Goal: Transaction & Acquisition: Purchase product/service

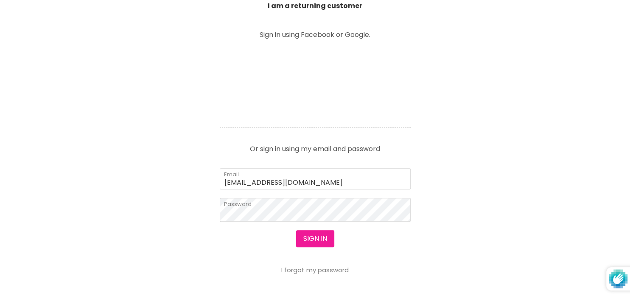
scroll to position [321, 0]
click at [321, 239] on button "Sign in" at bounding box center [315, 238] width 38 height 17
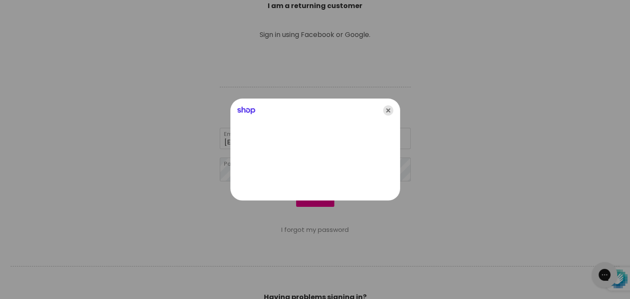
scroll to position [0, 0]
click at [387, 106] on icon "Close" at bounding box center [388, 110] width 10 height 10
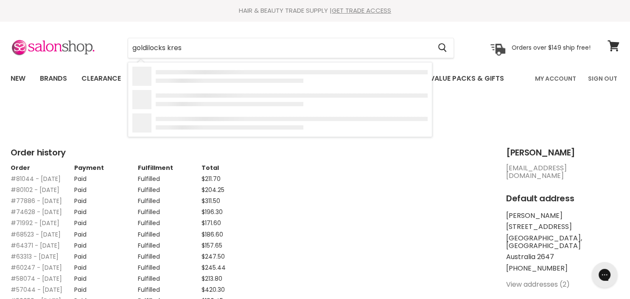
type input "goldilocks krest"
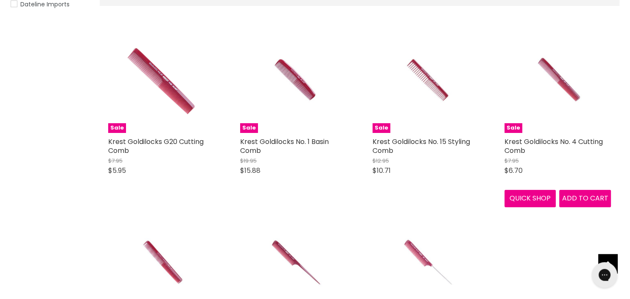
scroll to position [183, 0]
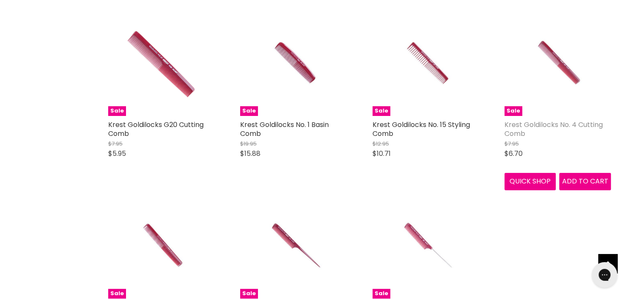
click at [544, 123] on link "Krest Goldilocks No. 4 Cutting Comb" at bounding box center [553, 129] width 98 height 19
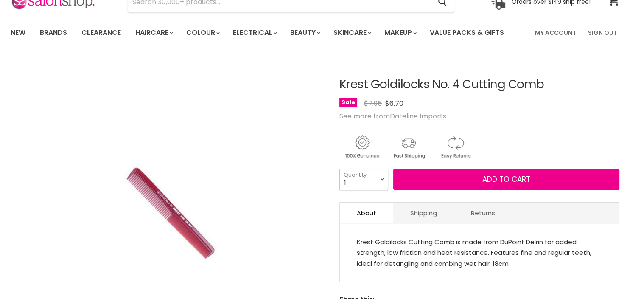
scroll to position [46, 0]
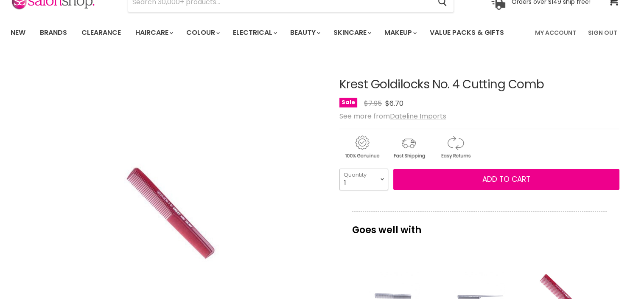
select select "4"
click option "4" at bounding box center [0, 0] width 0 height 0
type input "4"
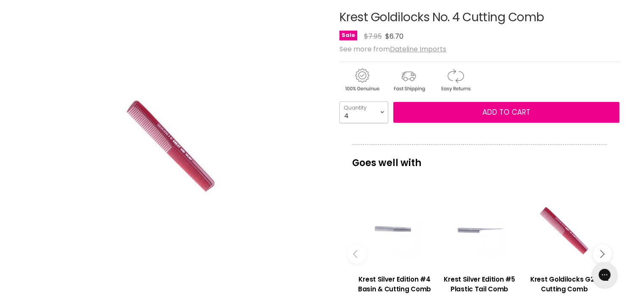
scroll to position [137, 0]
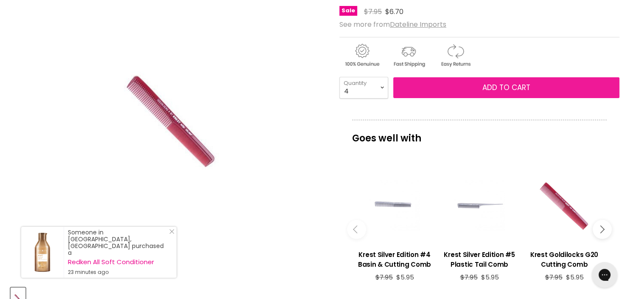
click at [479, 87] on button "Add to cart" at bounding box center [506, 87] width 226 height 21
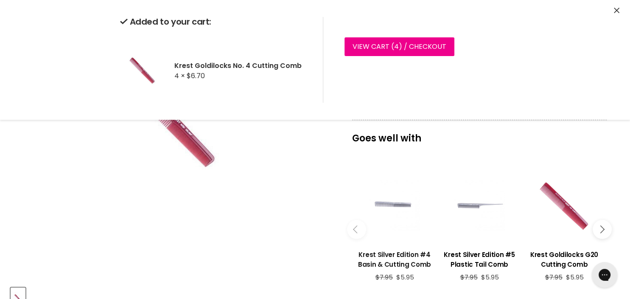
click at [395, 257] on h3 "Krest Silver Edition #4 Basin & Cutting Comb" at bounding box center [394, 259] width 76 height 20
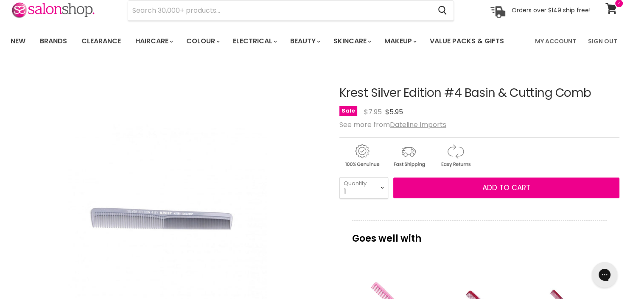
scroll to position [25, 0]
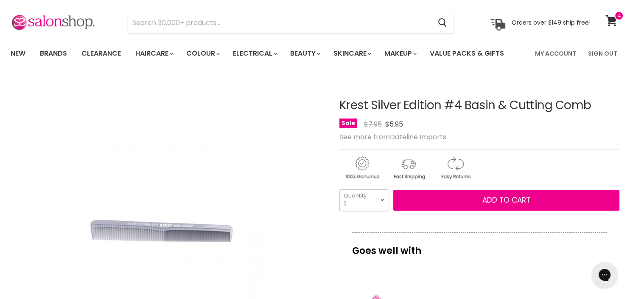
click at [339, 189] on select "1 2 3 4 5 6 7 8 9 10+" at bounding box center [363, 199] width 49 height 21
select select "2"
click option "2" at bounding box center [0, 0] width 0 height 0
type input "2"
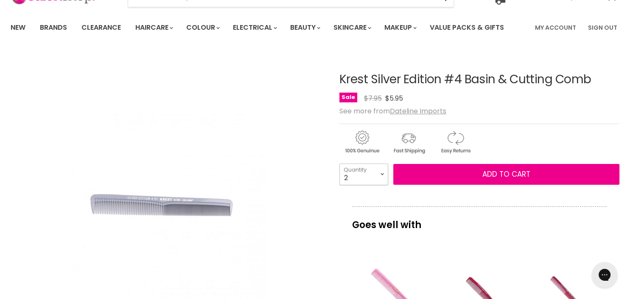
scroll to position [137, 0]
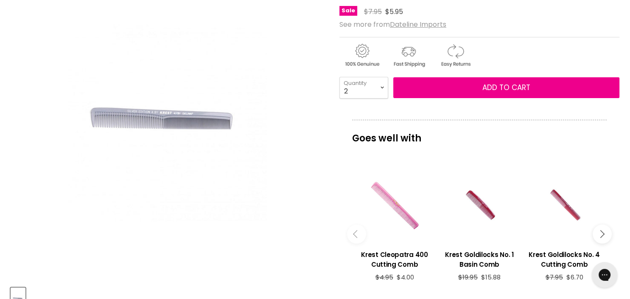
click at [605, 231] on button "Main content" at bounding box center [602, 233] width 19 height 19
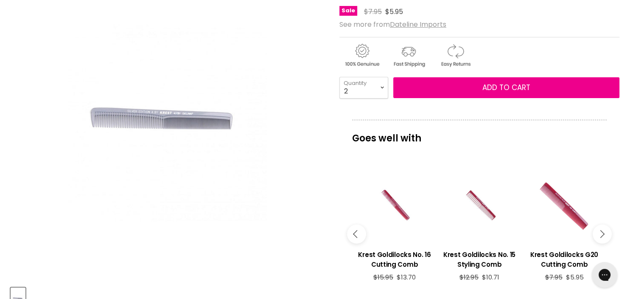
click at [605, 231] on button "Main content" at bounding box center [602, 233] width 19 height 19
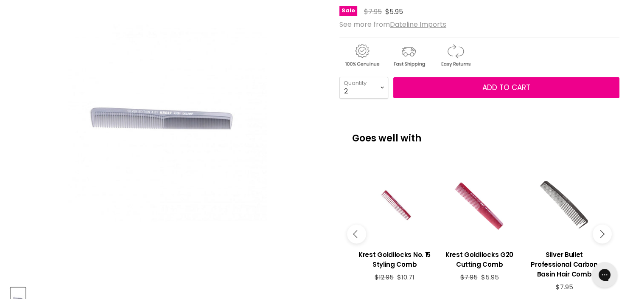
click at [605, 231] on button "Main content" at bounding box center [602, 233] width 19 height 19
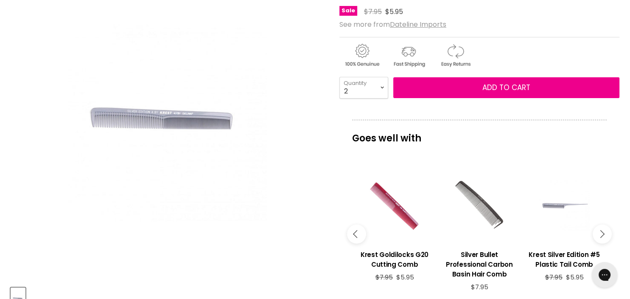
click at [605, 231] on button "Main content" at bounding box center [602, 233] width 19 height 19
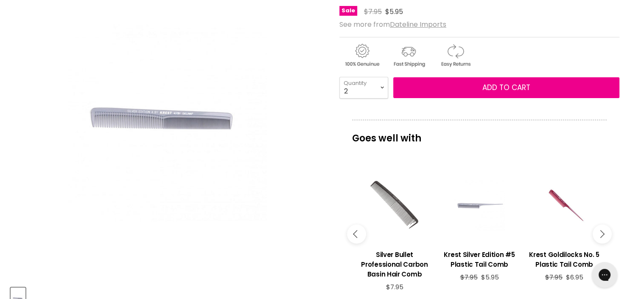
click at [605, 231] on button "Main content" at bounding box center [602, 233] width 19 height 19
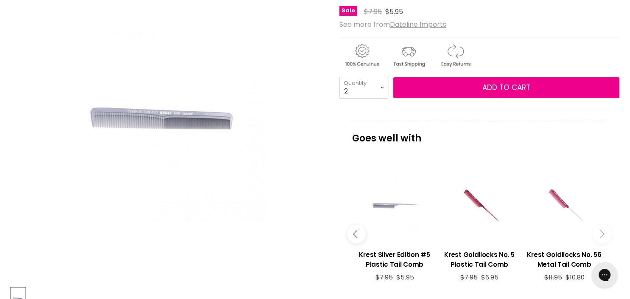
click at [605, 231] on button "Main content" at bounding box center [602, 233] width 19 height 19
click at [602, 236] on icon "Main content" at bounding box center [600, 234] width 8 height 8
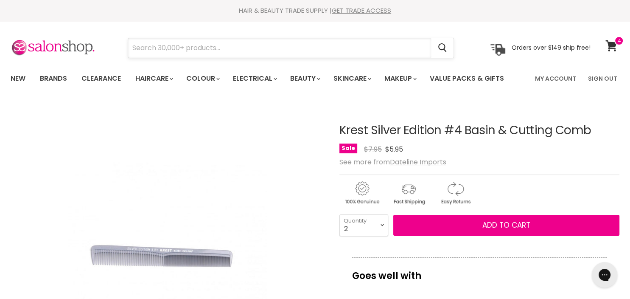
click at [214, 48] on input "Search" at bounding box center [279, 48] width 303 height 20
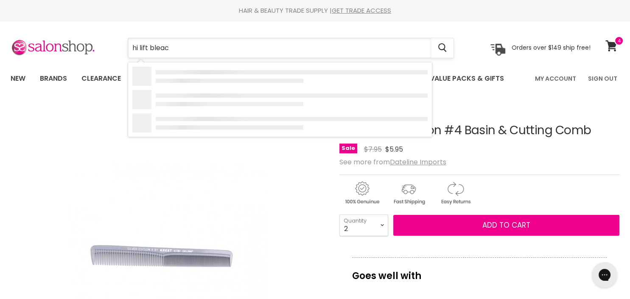
type input "hi lift bleach"
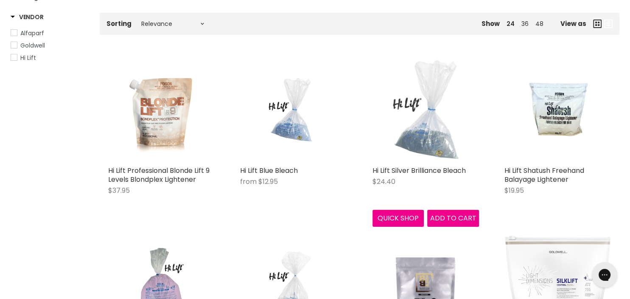
click at [439, 143] on img "Main content" at bounding box center [425, 108] width 106 height 106
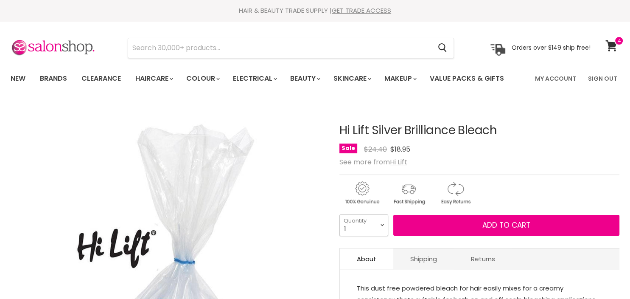
click at [339, 214] on select "1 2 3 4 5 6 7 8 9 10+" at bounding box center [363, 224] width 49 height 21
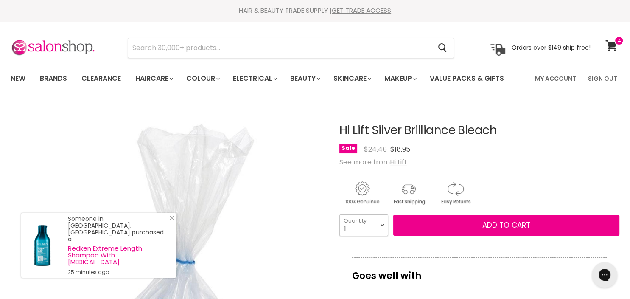
select select "4"
click option "4" at bounding box center [0, 0] width 0 height 0
type input "4"
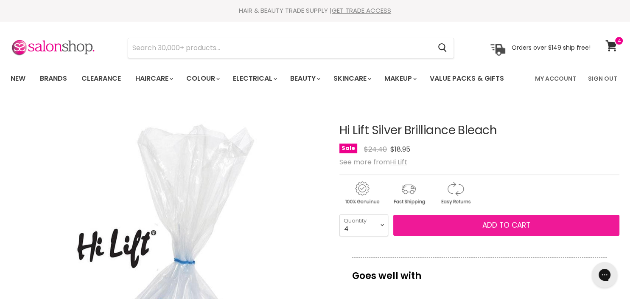
click at [502, 221] on span "Add to cart" at bounding box center [506, 225] width 48 height 10
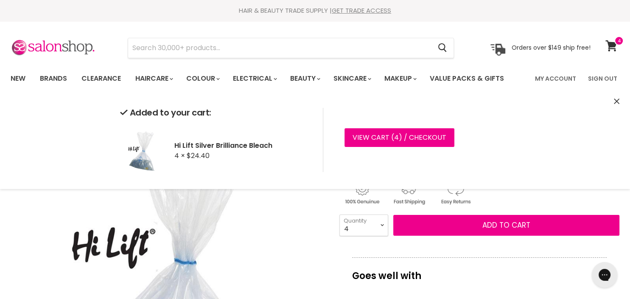
click at [308, 204] on img "Hi Lift Silver Brilliance Bleach image. Click or Scroll to Zoom." at bounding box center [167, 259] width 313 height 313
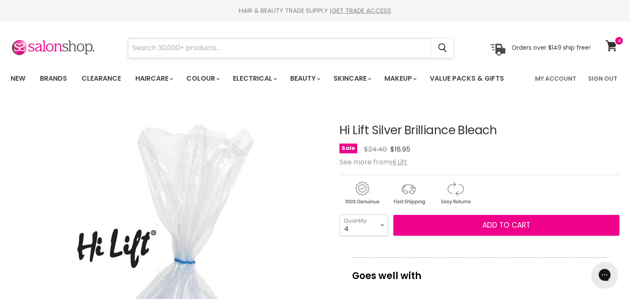
click at [195, 48] on input "Search" at bounding box center [279, 48] width 303 height 20
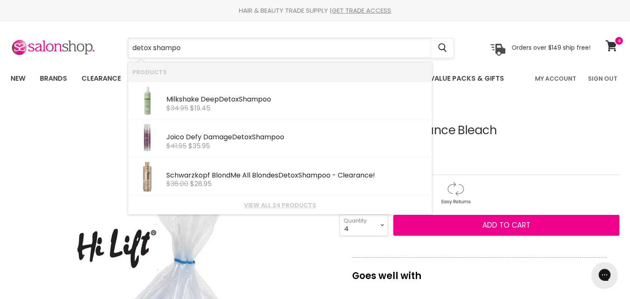
type input "detox shampoo"
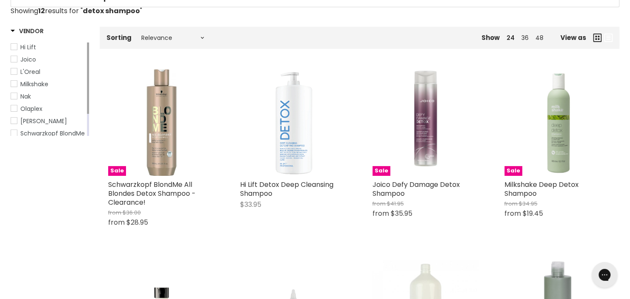
scroll to position [92, 0]
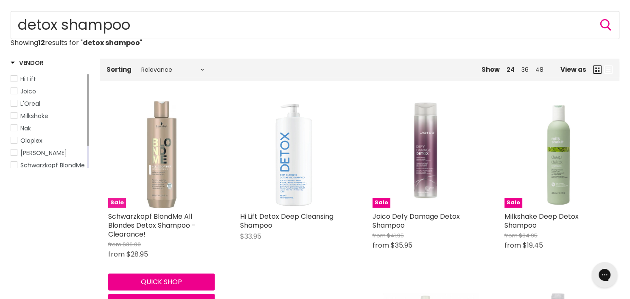
click at [167, 187] on img "Main content" at bounding box center [161, 154] width 106 height 106
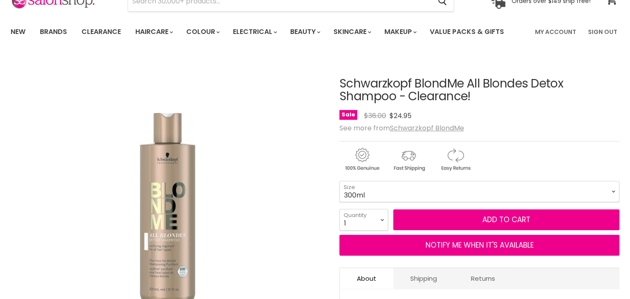
scroll to position [92, 0]
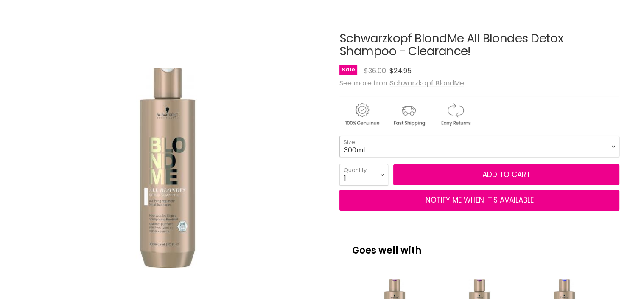
click at [339, 136] on select "300ml 1L" at bounding box center [479, 146] width 280 height 21
drag, startPoint x: 561, startPoint y: 144, endPoint x: 512, endPoint y: 86, distance: 75.3
click at [512, 86] on div "See more from Schwarzkopf BlondMe" at bounding box center [479, 83] width 280 height 8
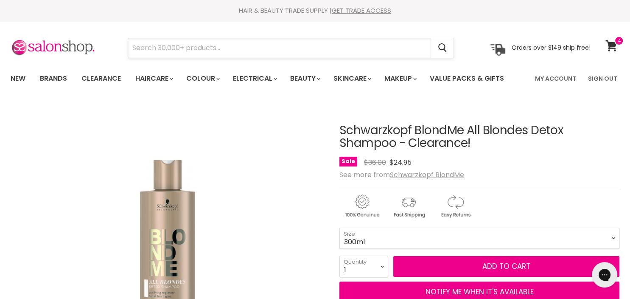
click at [227, 52] on input "Search" at bounding box center [279, 48] width 303 height 20
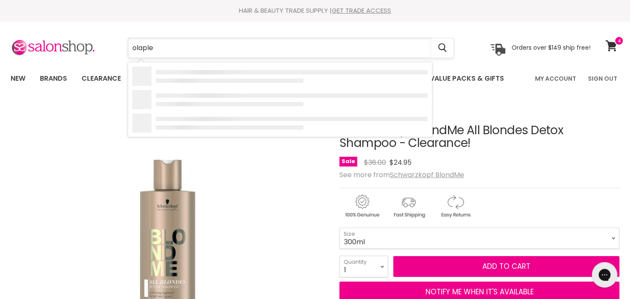
type input "olaplex"
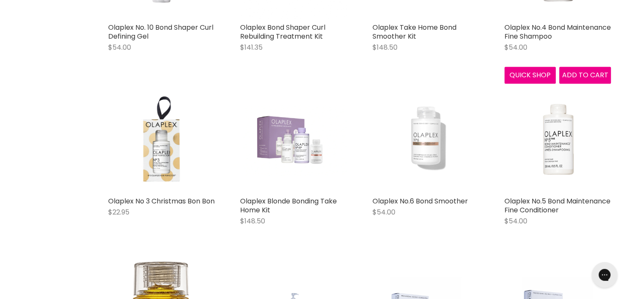
scroll to position [825, 0]
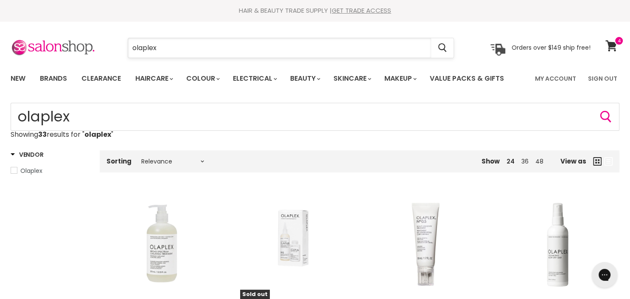
click at [187, 42] on input "olaplex" at bounding box center [279, 48] width 303 height 20
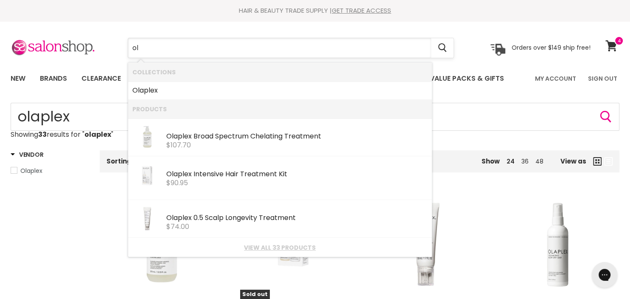
type input "o"
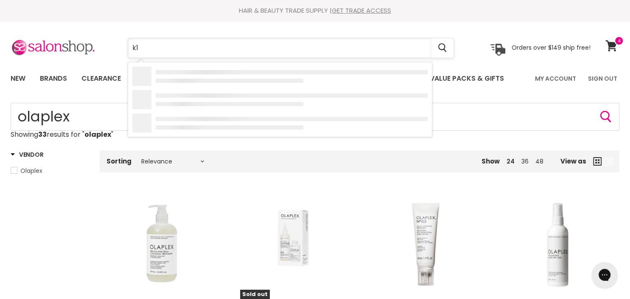
type input "k18"
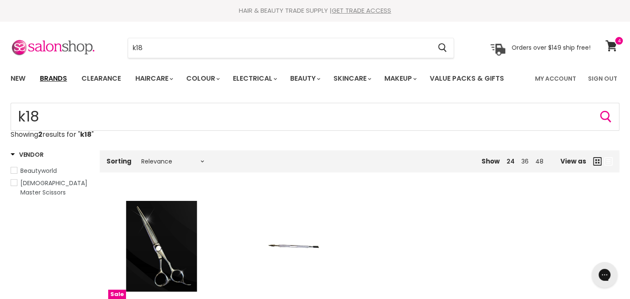
click at [54, 77] on link "Brands" at bounding box center [54, 79] width 40 height 18
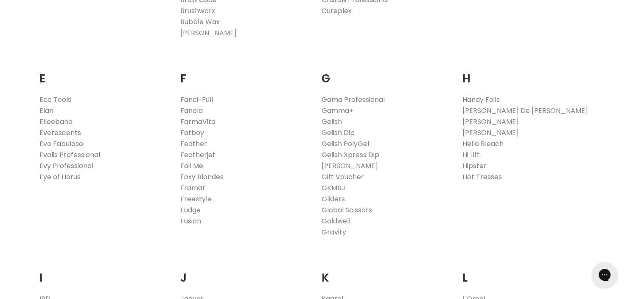
scroll to position [504, 0]
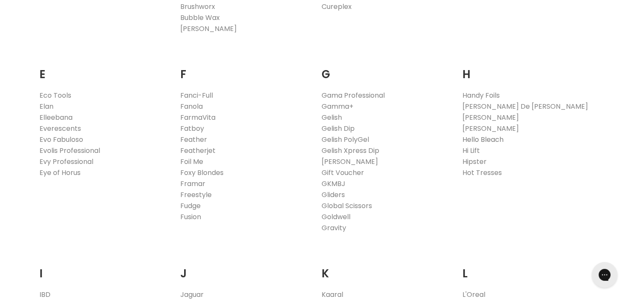
click at [483, 139] on link "Hello Bleach" at bounding box center [482, 139] width 41 height 10
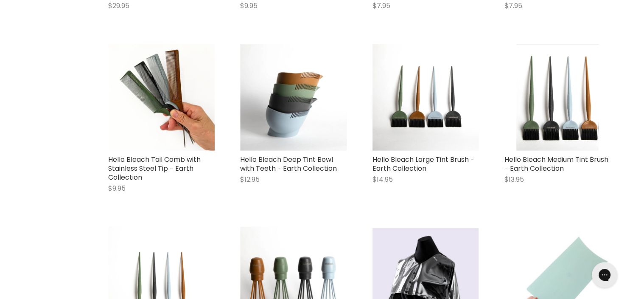
scroll to position [550, 0]
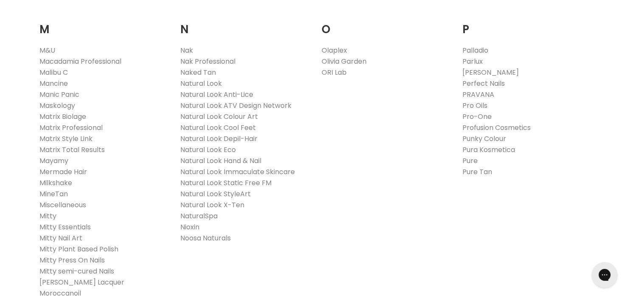
scroll to position [962, 0]
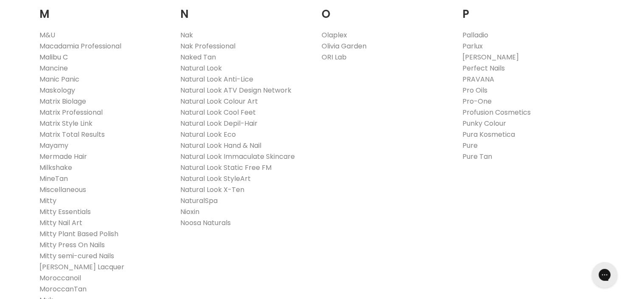
click at [63, 56] on link "Malibu C" at bounding box center [53, 57] width 28 height 10
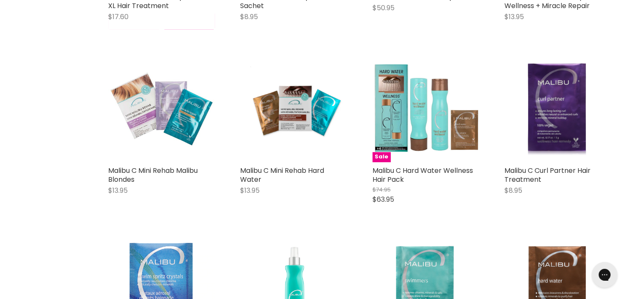
scroll to position [504, 0]
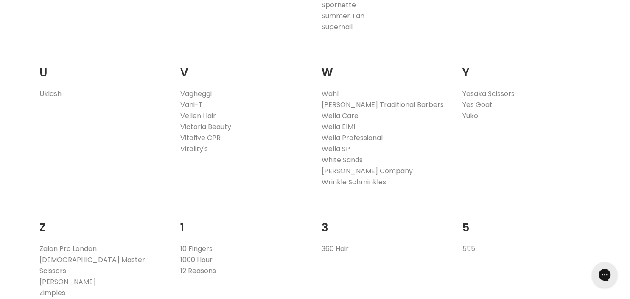
scroll to position [1649, 0]
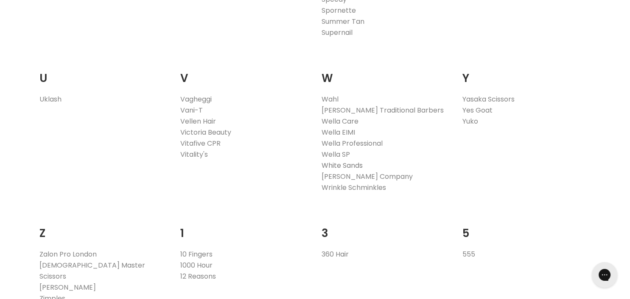
click at [345, 165] on link "White Sands" at bounding box center [342, 165] width 41 height 10
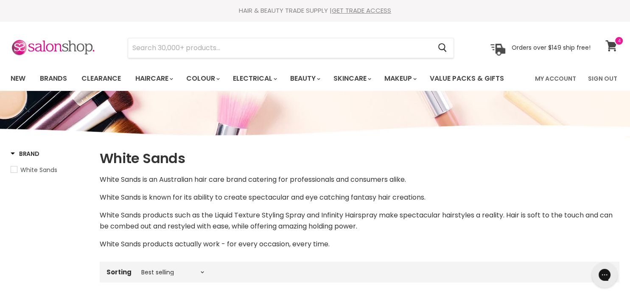
click at [613, 45] on icon at bounding box center [610, 45] width 11 height 11
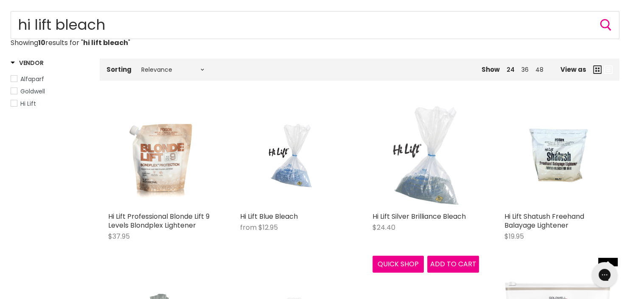
click at [425, 177] on img "Main content" at bounding box center [425, 154] width 106 height 106
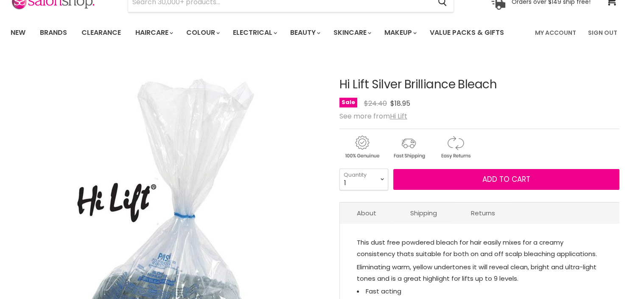
scroll to position [46, 0]
click at [339, 168] on select "1 2 3 4 5 6 7 8 9 10+" at bounding box center [363, 178] width 49 height 21
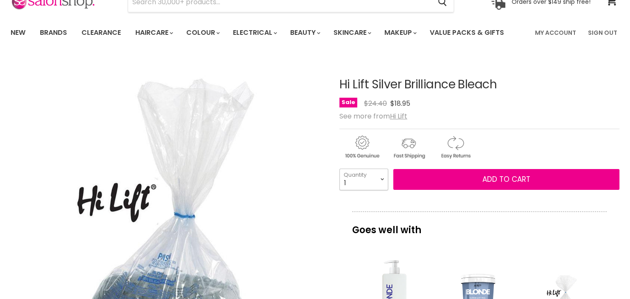
select select "4"
click option "4" at bounding box center [0, 0] width 0 height 0
type input "4"
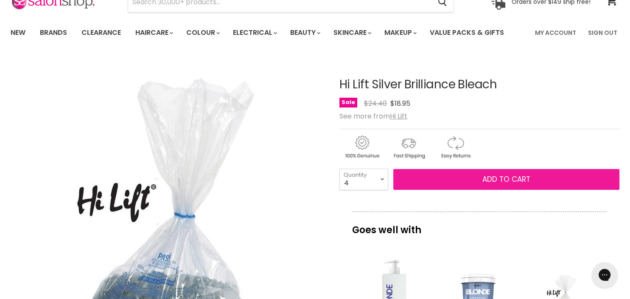
click at [473, 187] on button "Add to cart" at bounding box center [506, 179] width 226 height 21
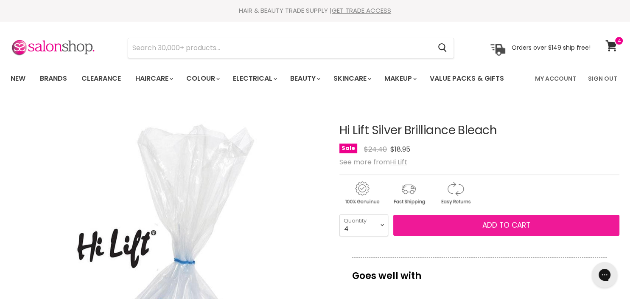
click at [495, 223] on span "Add to cart" at bounding box center [506, 225] width 48 height 10
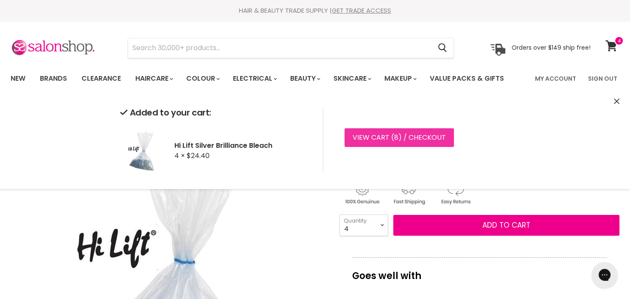
click at [361, 139] on link "View cart ( 8 ) / Checkout" at bounding box center [398, 137] width 109 height 19
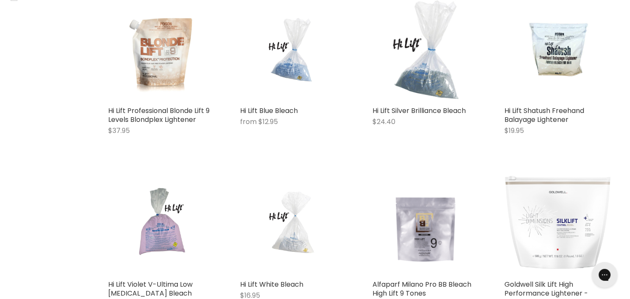
scroll to position [183, 0]
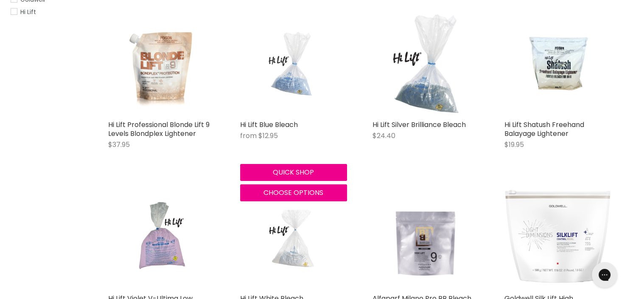
click at [296, 82] on img "Main content" at bounding box center [293, 62] width 71 height 106
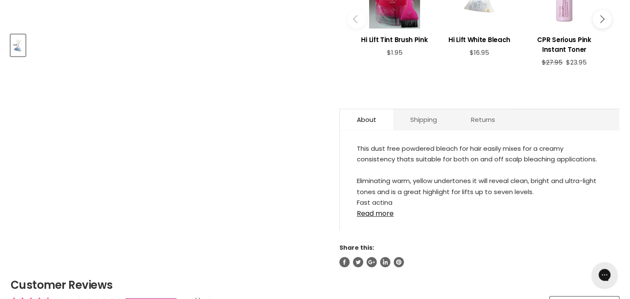
scroll to position [412, 0]
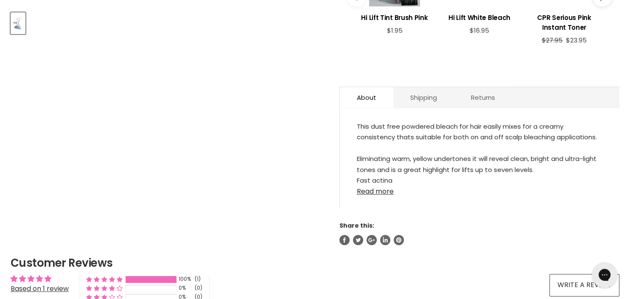
click at [373, 193] on link "Read more" at bounding box center [480, 188] width 246 height 13
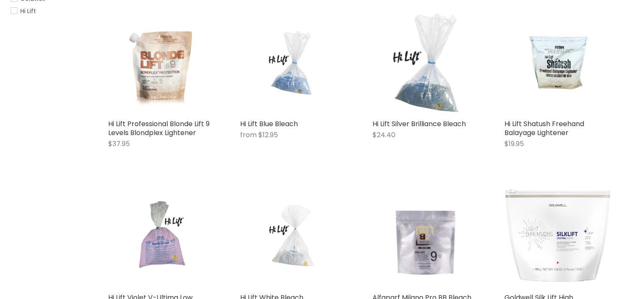
click at [419, 95] on img "Main content" at bounding box center [425, 61] width 106 height 106
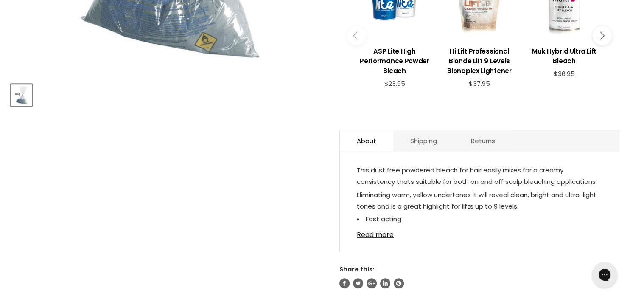
scroll to position [367, 0]
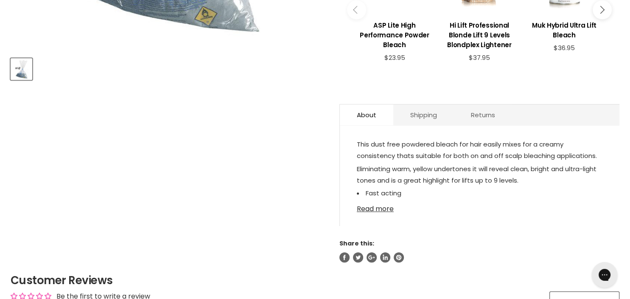
click at [361, 200] on link "Read more" at bounding box center [480, 206] width 246 height 13
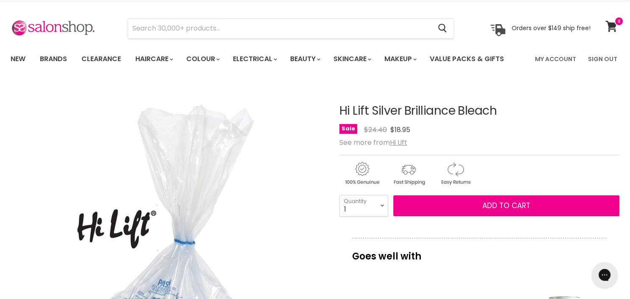
scroll to position [0, 0]
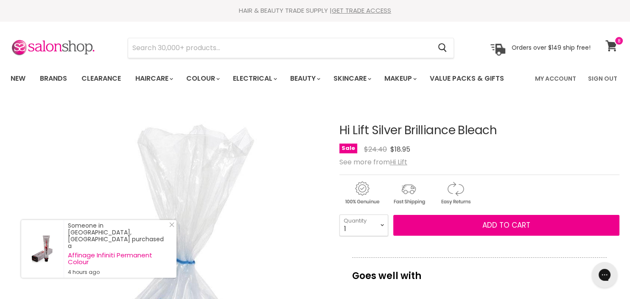
click at [611, 46] on icon at bounding box center [610, 45] width 11 height 11
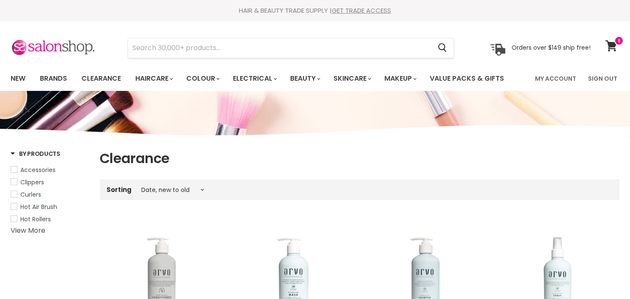
select select "created-descending"
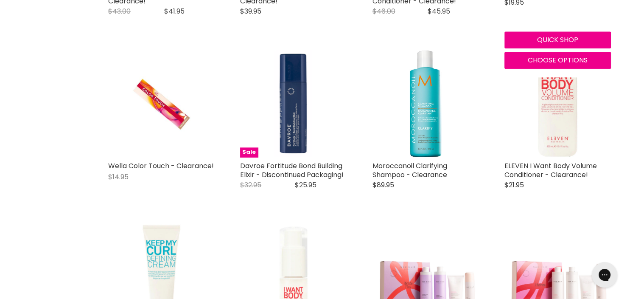
scroll to position [1054, 0]
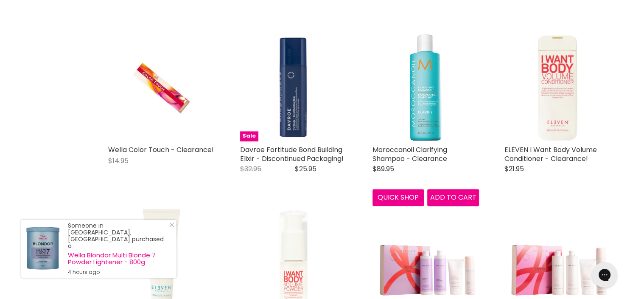
click at [425, 90] on img "Main content" at bounding box center [425, 87] width 32 height 106
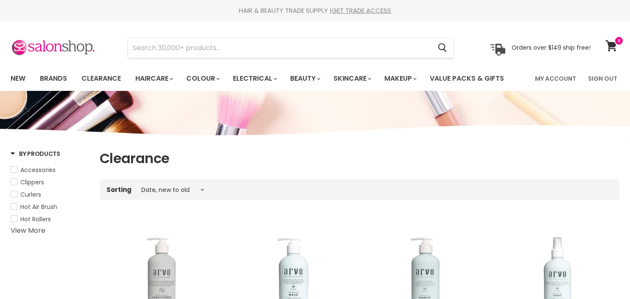
select select "created-descending"
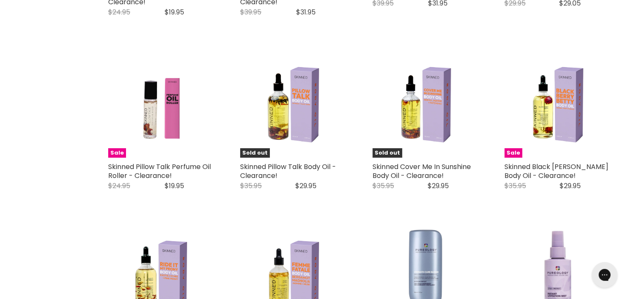
scroll to position [1766, 0]
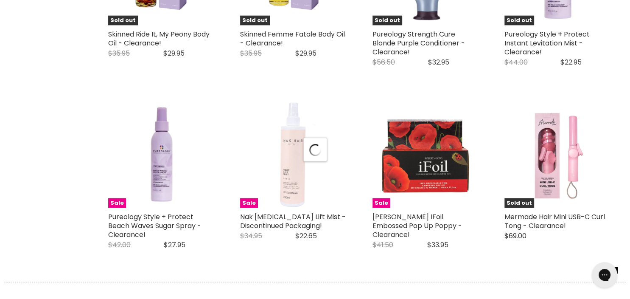
select select "created-descending"
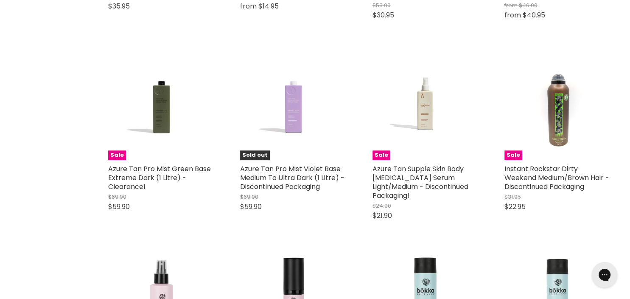
scroll to position [4194, 0]
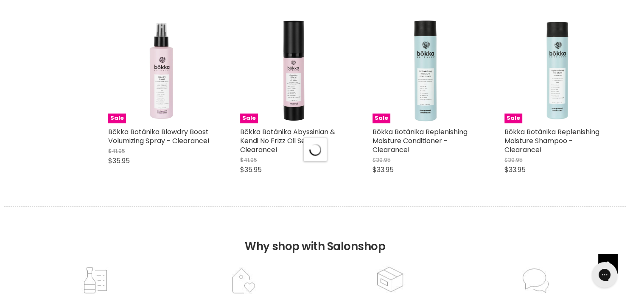
select select "created-descending"
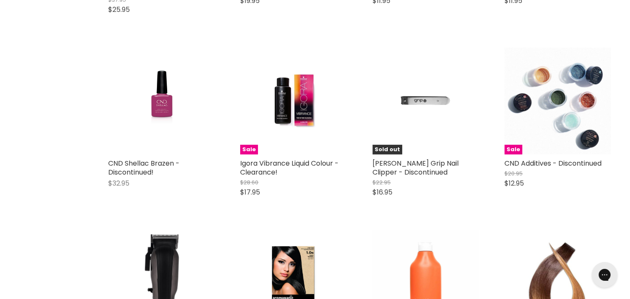
scroll to position [5523, 0]
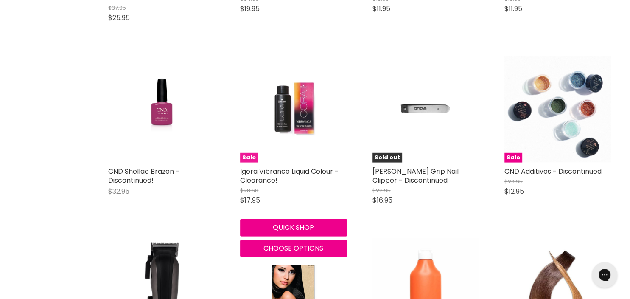
click at [288, 78] on img "Main content" at bounding box center [293, 109] width 71 height 106
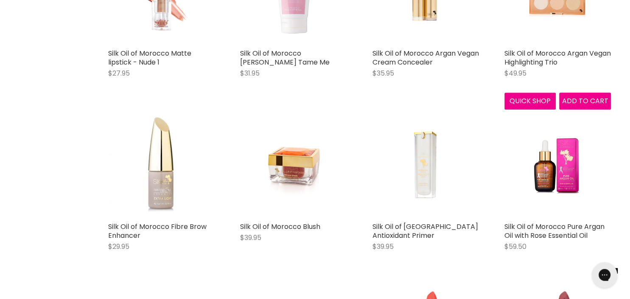
scroll to position [458, 0]
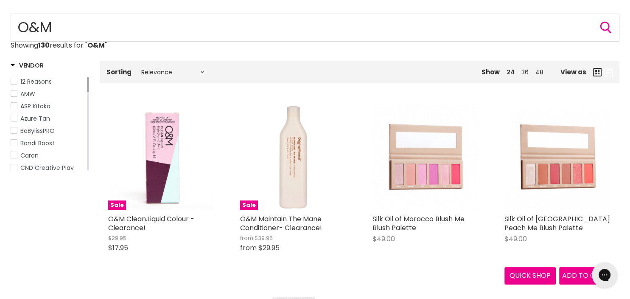
scroll to position [92, 0]
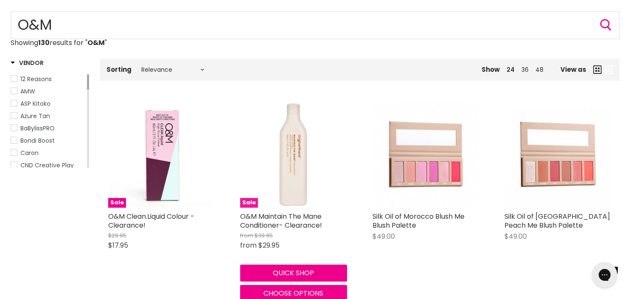
click at [286, 163] on img "Main content" at bounding box center [293, 154] width 106 height 106
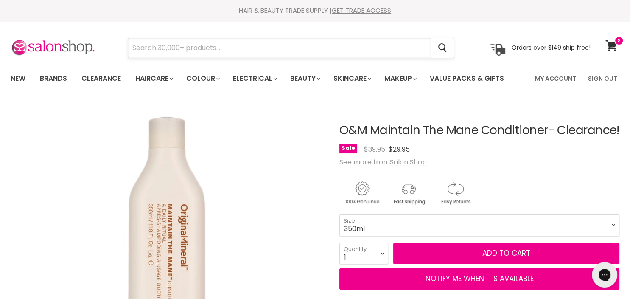
click at [189, 47] on input "Search" at bounding box center [279, 48] width 303 height 20
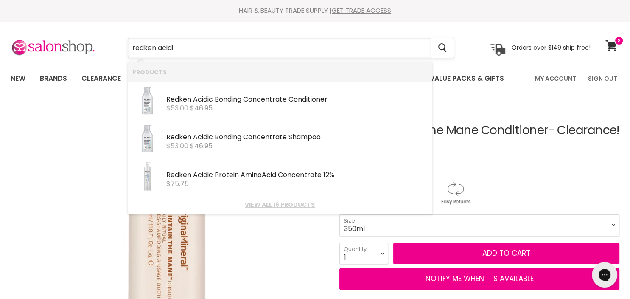
type input "redken acidic"
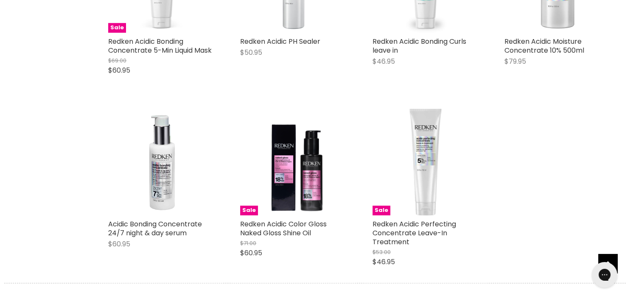
scroll to position [641, 0]
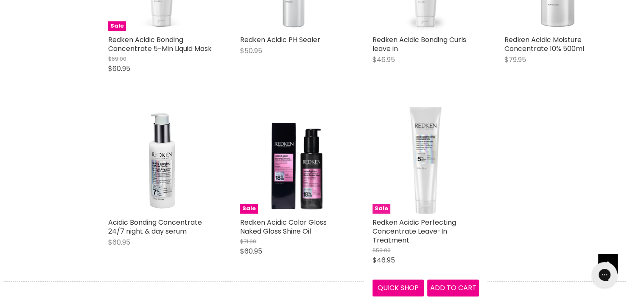
click at [425, 163] on img "Main content" at bounding box center [425, 160] width 106 height 106
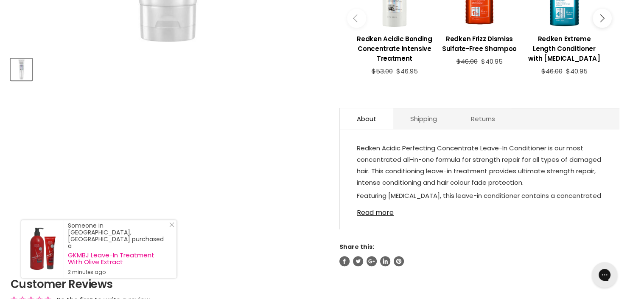
scroll to position [367, 0]
click at [388, 211] on link "Read more" at bounding box center [480, 209] width 246 height 13
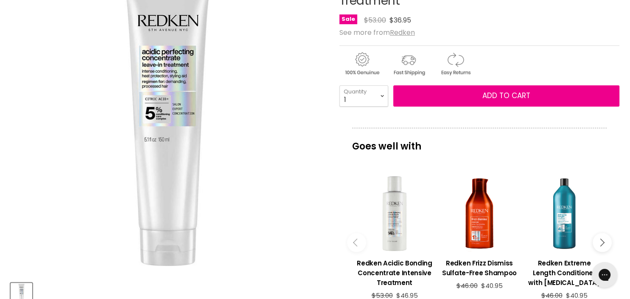
scroll to position [137, 0]
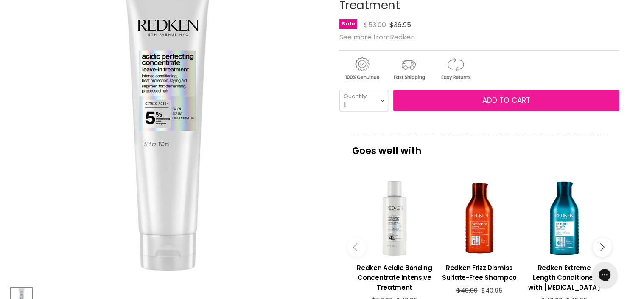
click at [518, 98] on span "Add to cart" at bounding box center [506, 100] width 48 height 10
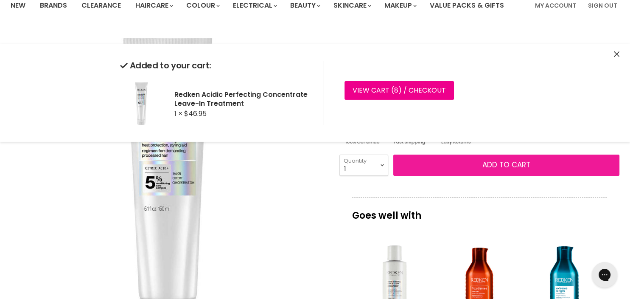
scroll to position [46, 0]
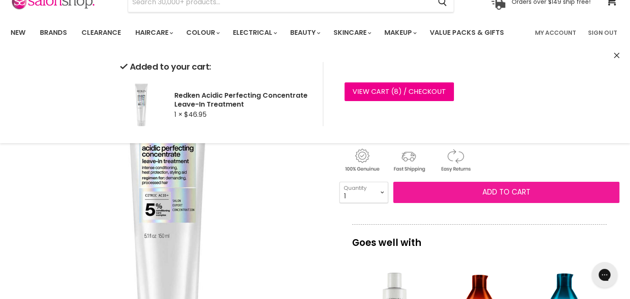
click at [511, 190] on span "Add to cart" at bounding box center [506, 192] width 48 height 10
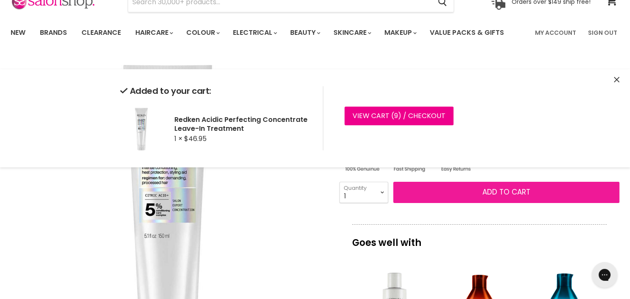
scroll to position [0, 0]
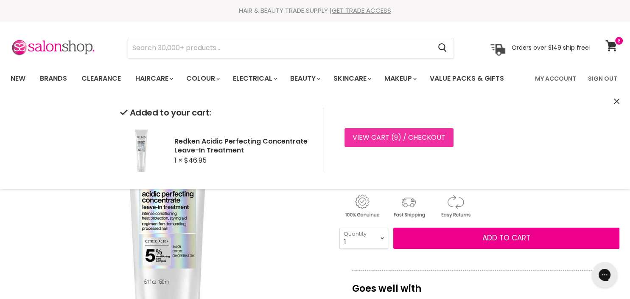
click at [390, 134] on link "View cart ( 9 ) / Checkout" at bounding box center [398, 137] width 109 height 19
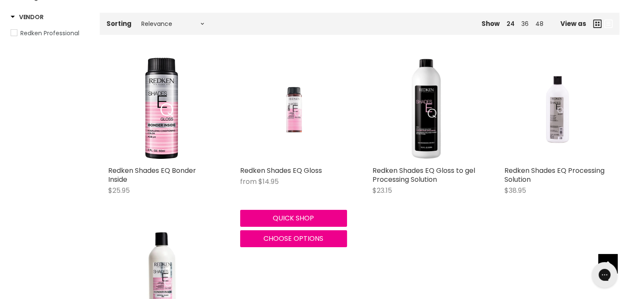
click at [288, 111] on img "Main content" at bounding box center [293, 108] width 71 height 106
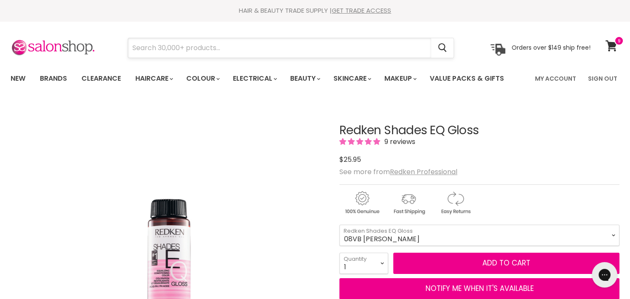
click at [288, 52] on input "Search" at bounding box center [279, 48] width 303 height 20
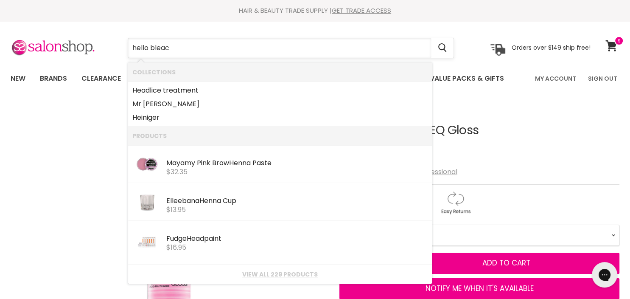
type input "hello bleach"
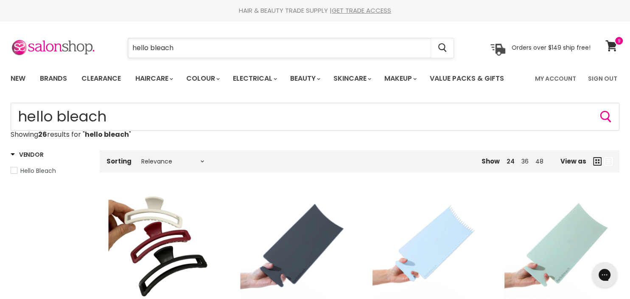
drag, startPoint x: 176, startPoint y: 46, endPoint x: 130, endPoint y: 47, distance: 46.3
click at [130, 47] on input "hello bleach" at bounding box center [279, 48] width 303 height 20
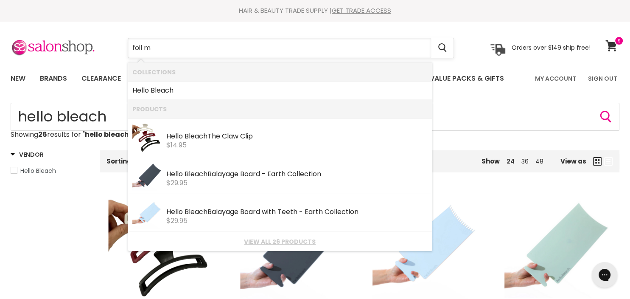
type input "foil me"
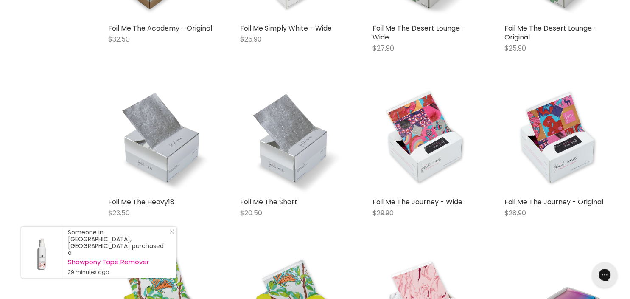
scroll to position [641, 0]
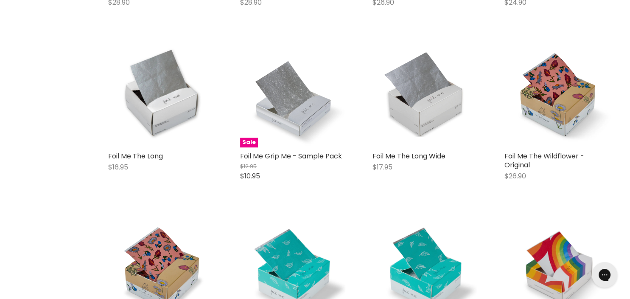
scroll to position [1374, 0]
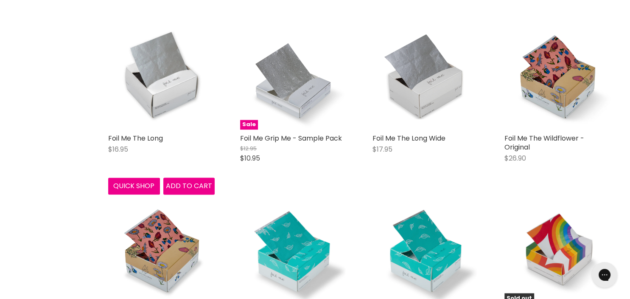
click at [160, 91] on img "Main content" at bounding box center [161, 75] width 106 height 106
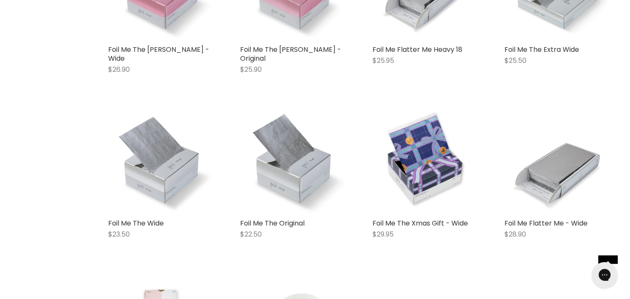
scroll to position [815, 0]
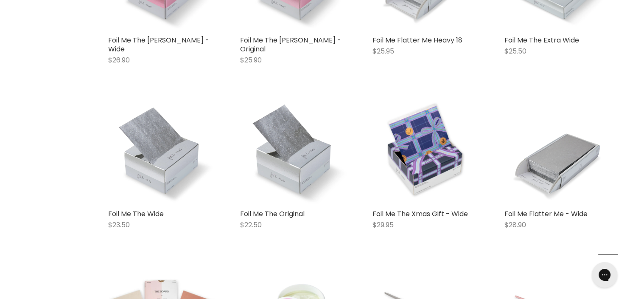
scroll to position [770, 0]
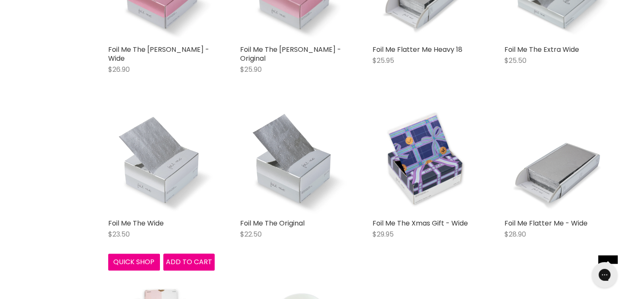
click at [161, 157] on img "Main content" at bounding box center [161, 160] width 106 height 106
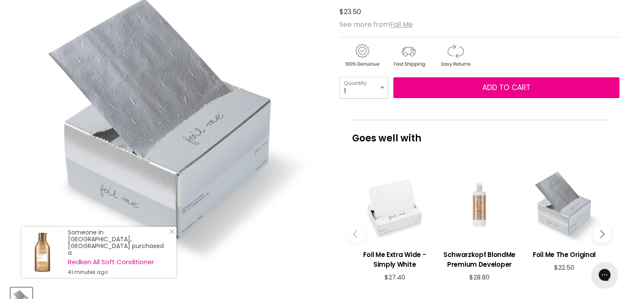
click at [563, 211] on div "Main content" at bounding box center [564, 205] width 76 height 76
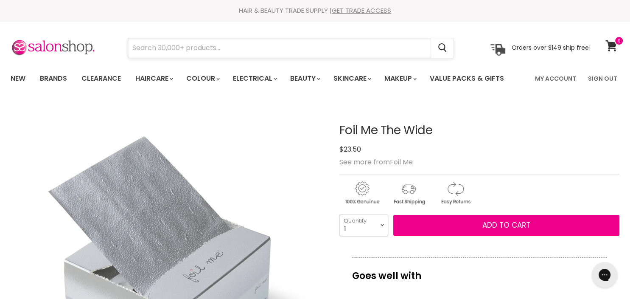
click at [224, 48] on input "Search" at bounding box center [279, 48] width 303 height 20
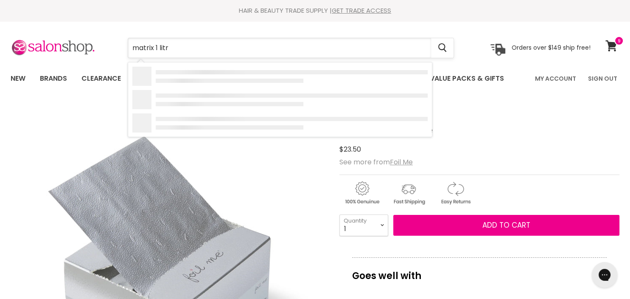
type input "matrix 1 litre"
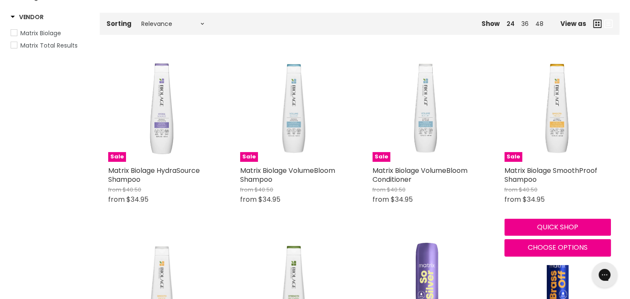
scroll to position [183, 0]
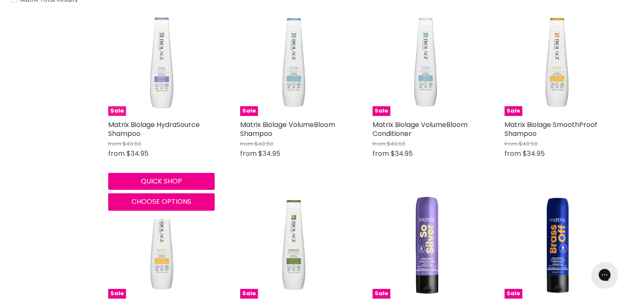
click at [157, 82] on img "Main content" at bounding box center [161, 62] width 106 height 106
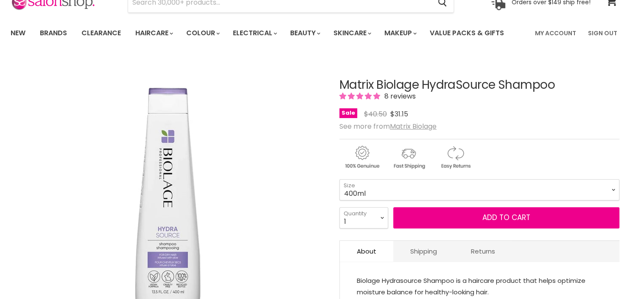
scroll to position [46, 0]
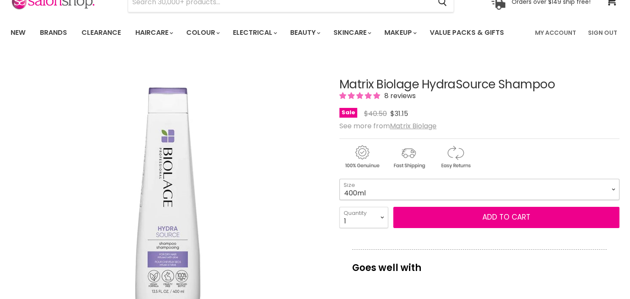
click at [339, 179] on select "400ml 1 Litre" at bounding box center [479, 189] width 280 height 21
click option "1 Litre" at bounding box center [0, 0] width 0 height 0
select select "1 Litre"
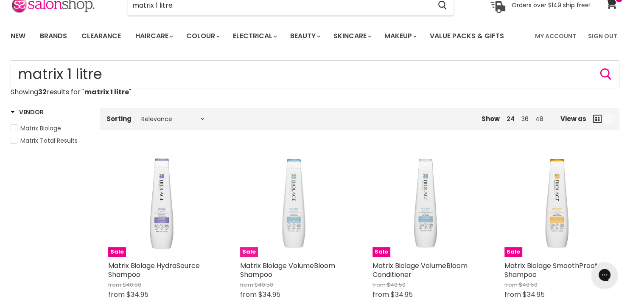
scroll to position [1, 0]
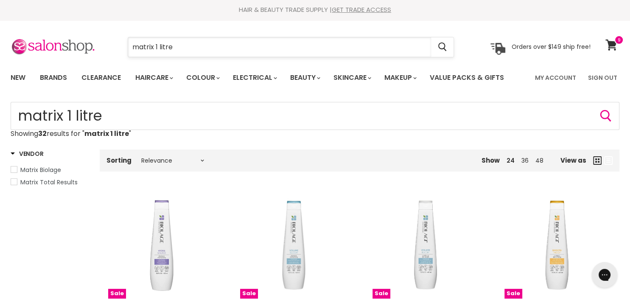
drag, startPoint x: 178, startPoint y: 47, endPoint x: 129, endPoint y: 48, distance: 49.2
click at [129, 48] on input "matrix 1 litre" at bounding box center [279, 47] width 303 height 20
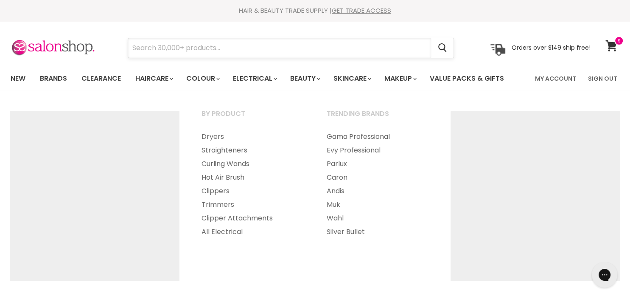
click at [214, 47] on input "Search" at bounding box center [279, 48] width 303 height 20
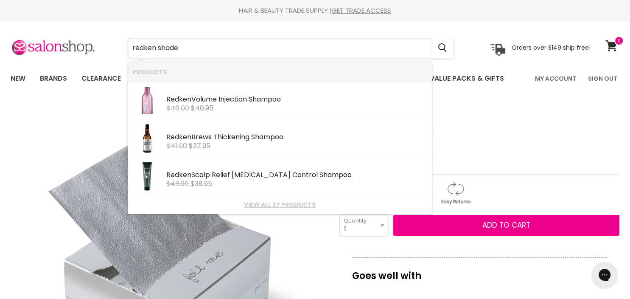
type input "redken shades"
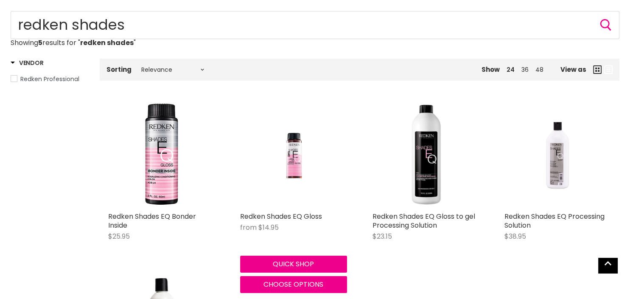
click at [301, 168] on img "Main content" at bounding box center [293, 154] width 71 height 106
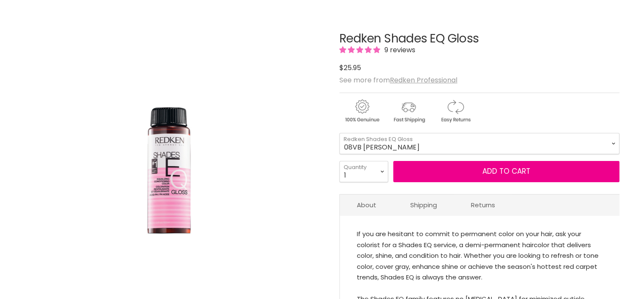
scroll to position [92, 0]
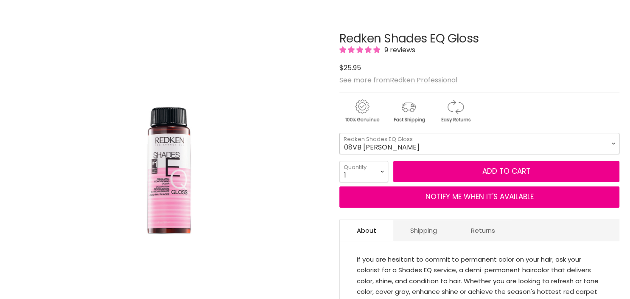
click at [339, 133] on select "08VB [PERSON_NAME] 05V Cosmic Violet 06VB [GEOGRAPHIC_DATA] 04NA Storm Cloud 06…" at bounding box center [479, 143] width 280 height 21
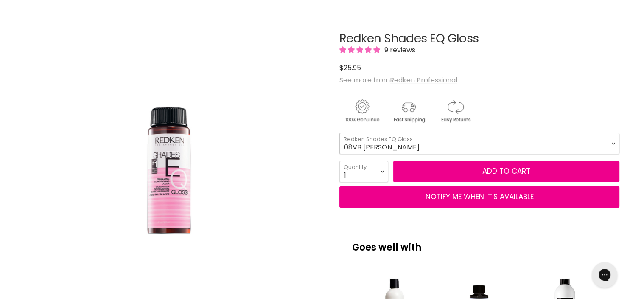
scroll to position [0, 0]
click at [293, 54] on div "Click or scroll to zoom Tap or pinch to zoom" at bounding box center [167, 167] width 313 height 313
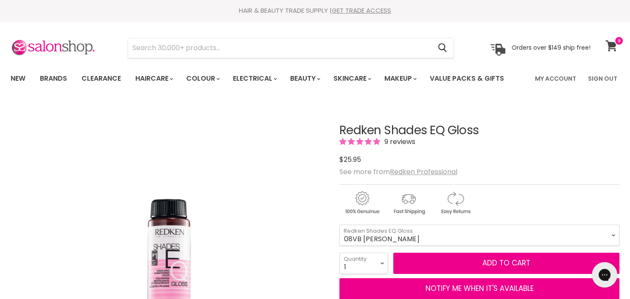
click at [616, 45] on icon at bounding box center [610, 45] width 11 height 11
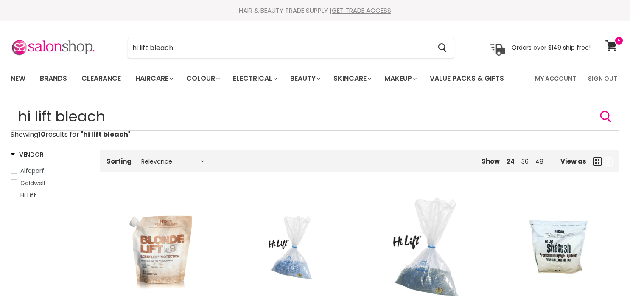
scroll to position [137, 0]
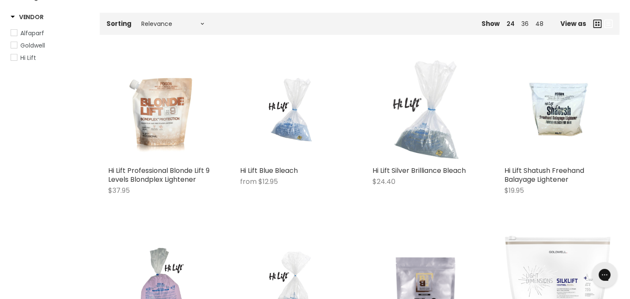
click at [423, 144] on img "Main content" at bounding box center [425, 108] width 106 height 106
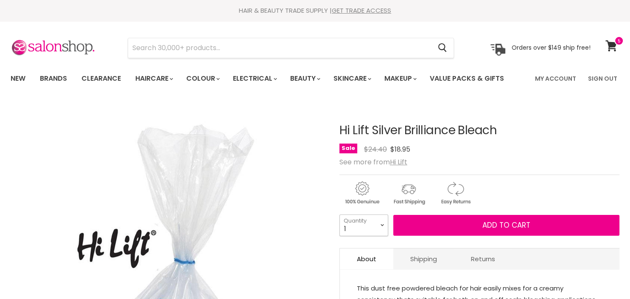
click at [339, 214] on select "1 2 3 4 5 6 7 8 9 10+" at bounding box center [363, 224] width 49 height 21
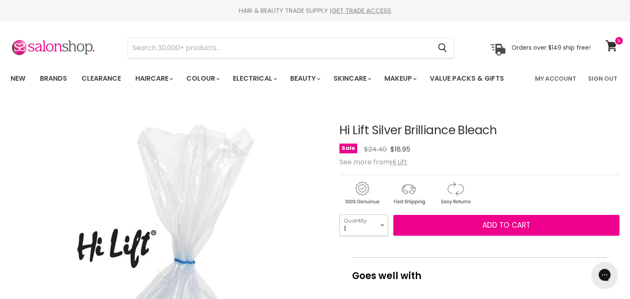
select select "5"
click option "5" at bounding box center [0, 0] width 0 height 0
type input "5"
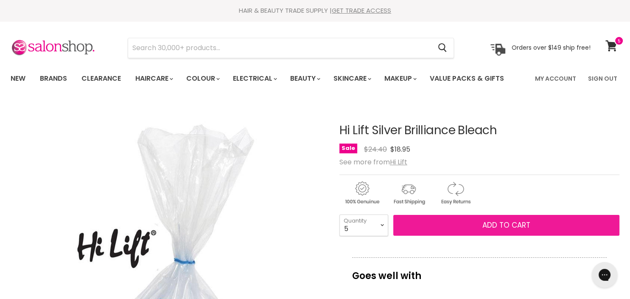
click at [511, 227] on span "Add to cart" at bounding box center [506, 225] width 48 height 10
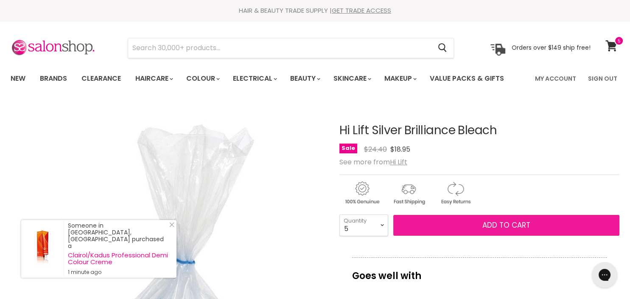
click at [511, 227] on span "Add to cart" at bounding box center [506, 225] width 48 height 10
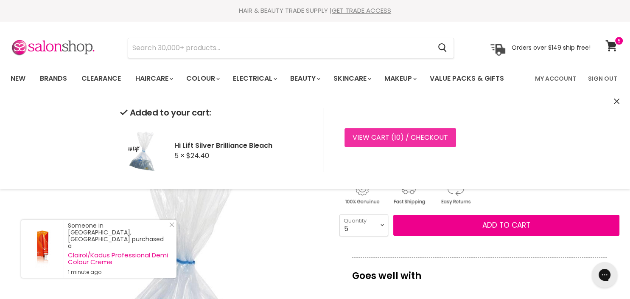
click at [423, 135] on link "View cart ( 10 ) / Checkout" at bounding box center [400, 137] width 112 height 19
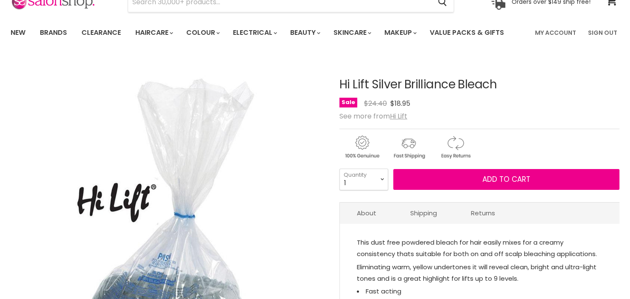
scroll to position [46, 0]
click at [339, 168] on select "1 2 3 4 5 6 7 8 9 10+" at bounding box center [363, 178] width 49 height 21
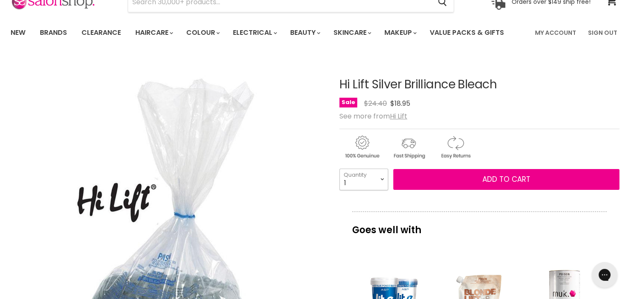
scroll to position [0, 0]
select select "4"
click option "4" at bounding box center [0, 0] width 0 height 0
type input "4"
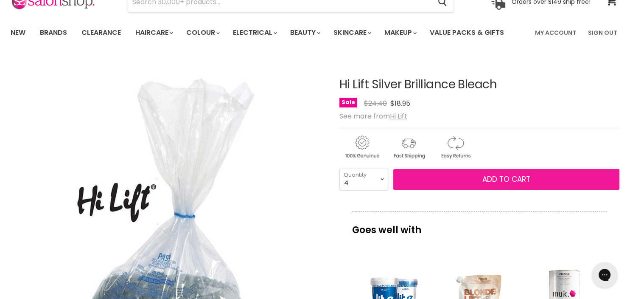
click at [496, 179] on span "Add to cart" at bounding box center [506, 179] width 48 height 10
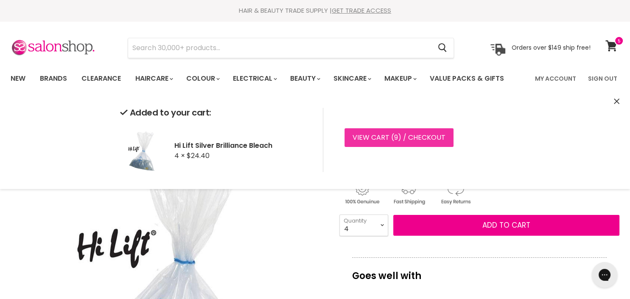
click at [359, 136] on link "View cart ( 9 ) / Checkout" at bounding box center [398, 137] width 109 height 19
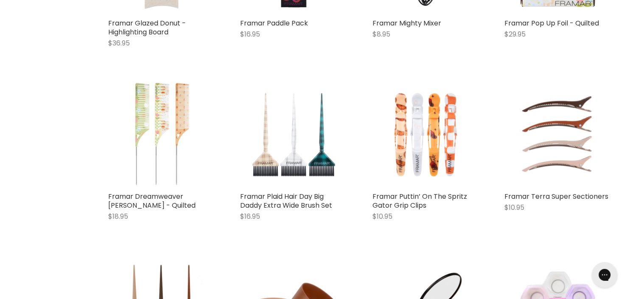
scroll to position [504, 0]
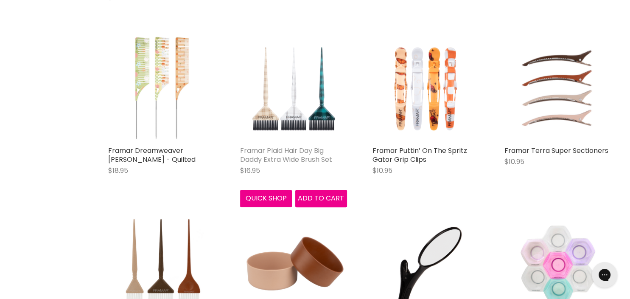
click at [291, 151] on link "Framar Plaid Hair Day Big Daddy Extra Wide Brush Set" at bounding box center [286, 155] width 92 height 19
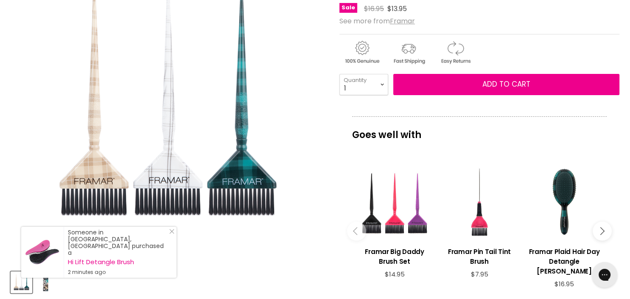
scroll to position [137, 0]
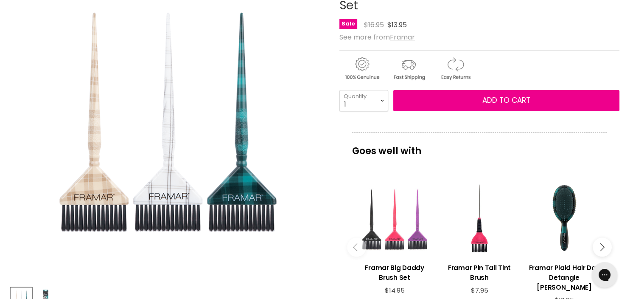
click at [398, 245] on div "Main content" at bounding box center [394, 218] width 76 height 76
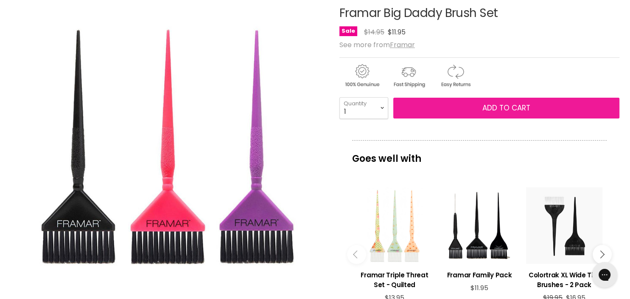
scroll to position [137, 0]
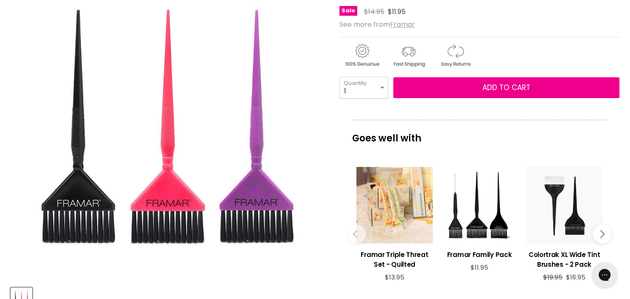
click at [410, 222] on div "Main content" at bounding box center [394, 205] width 76 height 76
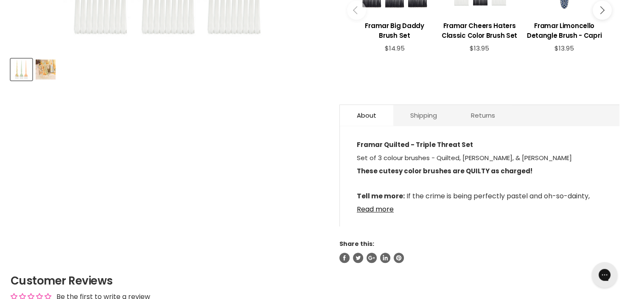
scroll to position [367, 0]
click at [384, 200] on link "Read more" at bounding box center [480, 206] width 246 height 13
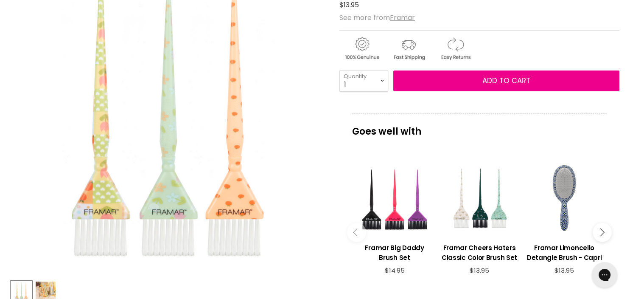
scroll to position [137, 0]
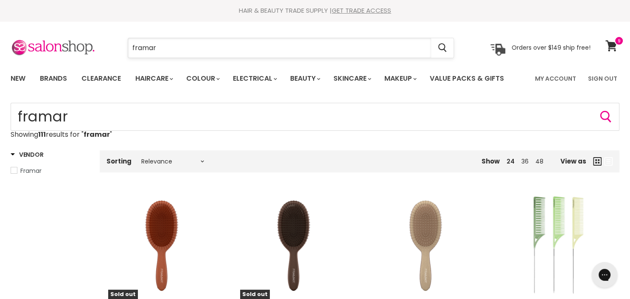
click at [169, 42] on input "framar" at bounding box center [279, 48] width 303 height 20
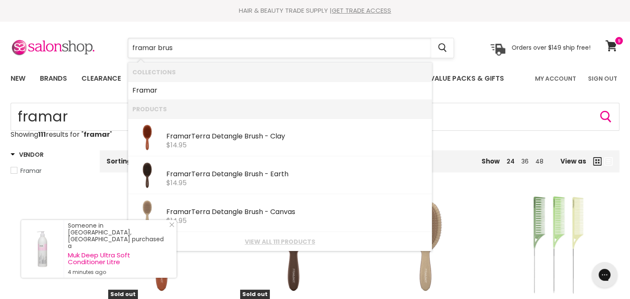
type input "framar brush"
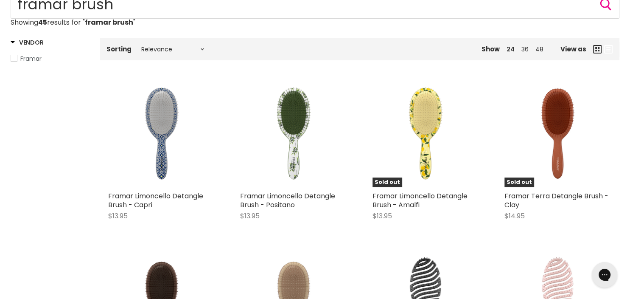
scroll to position [36, 0]
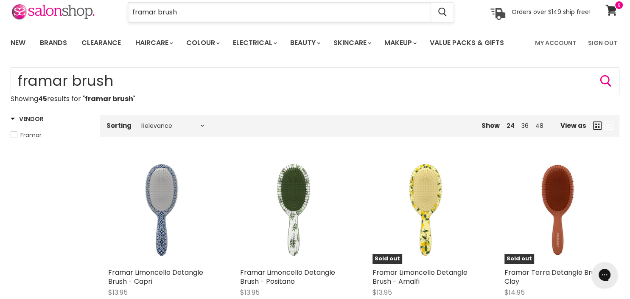
click at [158, 13] on input "framar brush" at bounding box center [279, 13] width 303 height 20
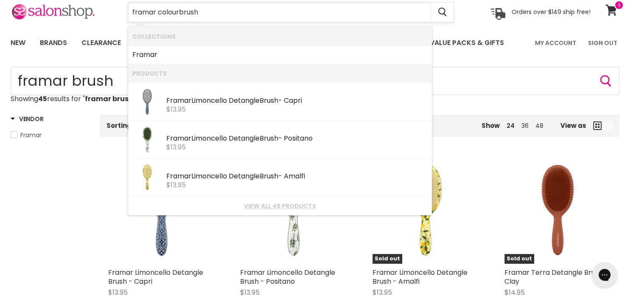
type input "framar colour brush"
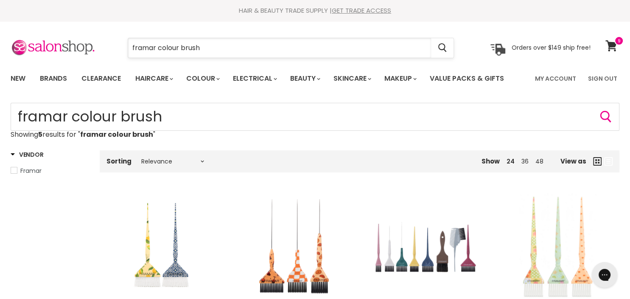
click at [175, 48] on input "framar colour brush" at bounding box center [279, 48] width 303 height 20
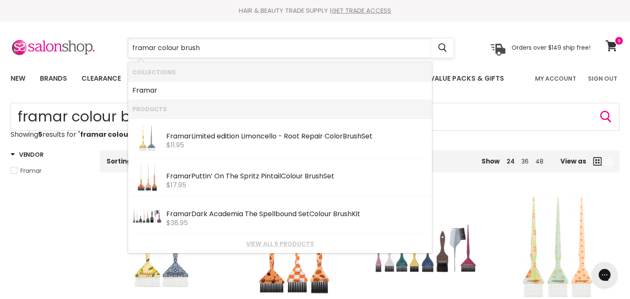
type input "framar color brush"
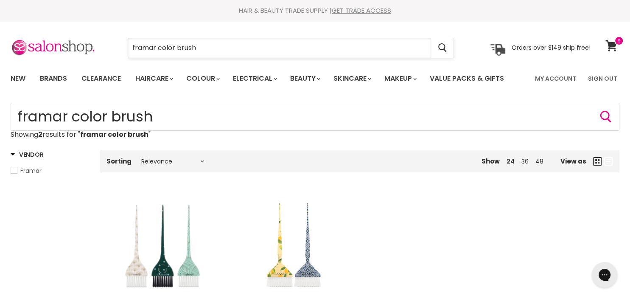
drag, startPoint x: 198, startPoint y: 46, endPoint x: 159, endPoint y: 46, distance: 39.0
click at [159, 46] on input "framar color brush" at bounding box center [279, 48] width 303 height 20
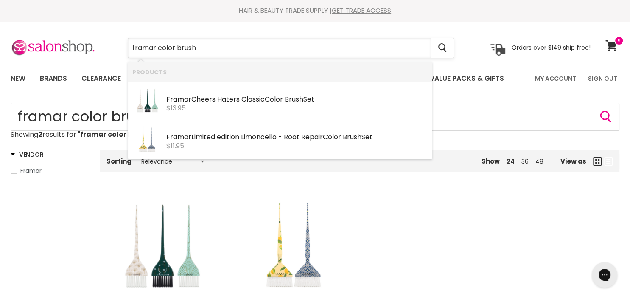
type input "framar"
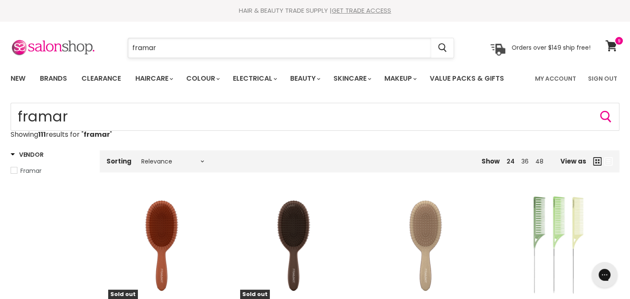
drag, startPoint x: 173, startPoint y: 47, endPoint x: 117, endPoint y: 47, distance: 56.0
click at [128, 47] on input "framar" at bounding box center [279, 48] width 303 height 20
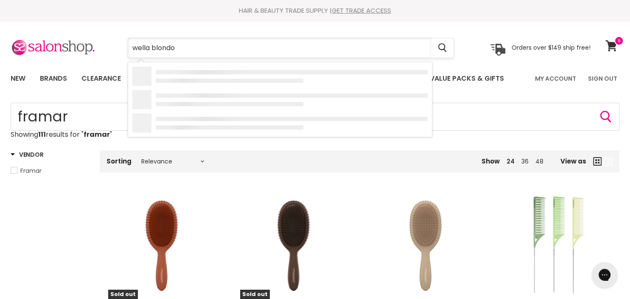
type input "wella blondor"
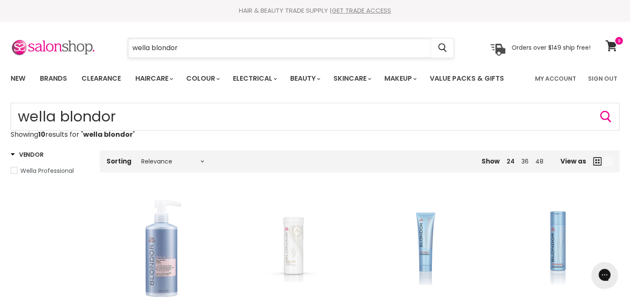
click at [221, 42] on input "wella blondor" at bounding box center [279, 48] width 303 height 20
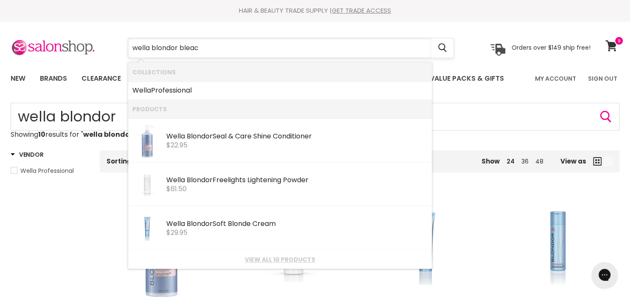
type input "wella blondor bleach"
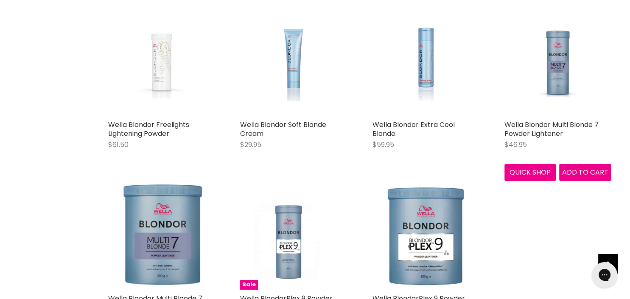
scroll to position [137, 0]
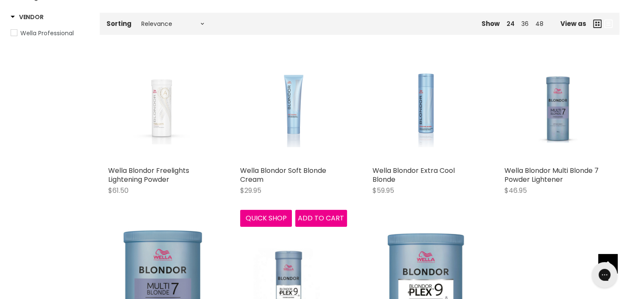
click at [297, 125] on img "Main content" at bounding box center [293, 108] width 71 height 106
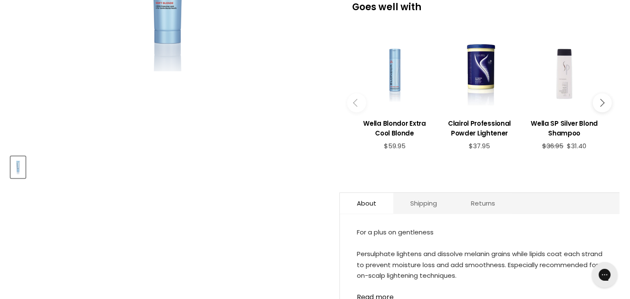
scroll to position [183, 0]
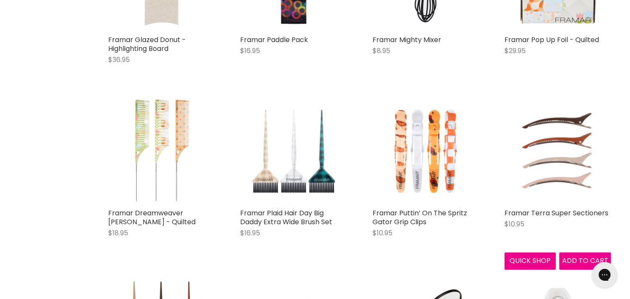
scroll to position [458, 0]
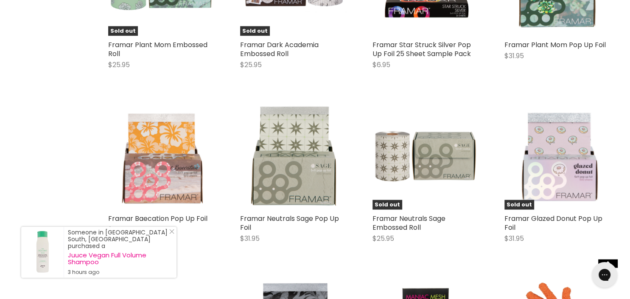
scroll to position [1833, 0]
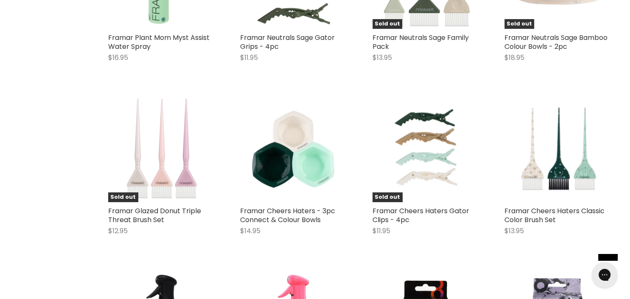
scroll to position [2886, 0]
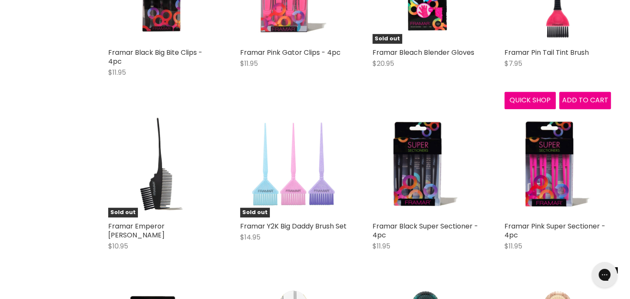
scroll to position [3574, 0]
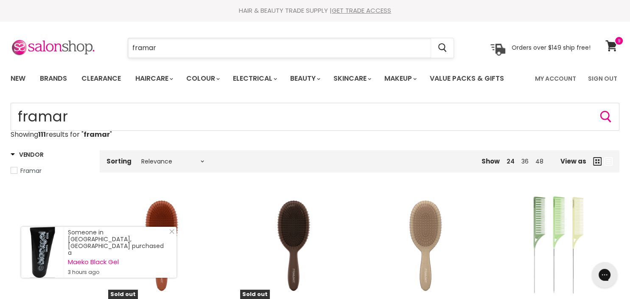
drag, startPoint x: 160, startPoint y: 47, endPoint x: 129, endPoint y: 48, distance: 30.6
click at [129, 48] on input "framar" at bounding box center [279, 48] width 303 height 20
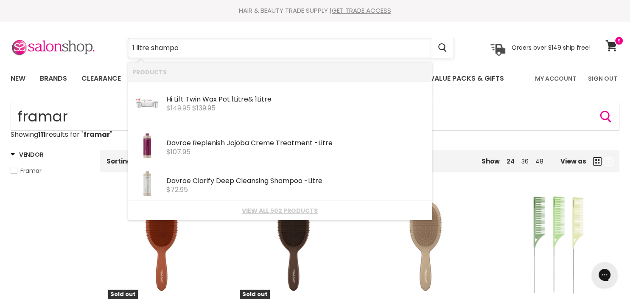
type input "1 litre shampoo"
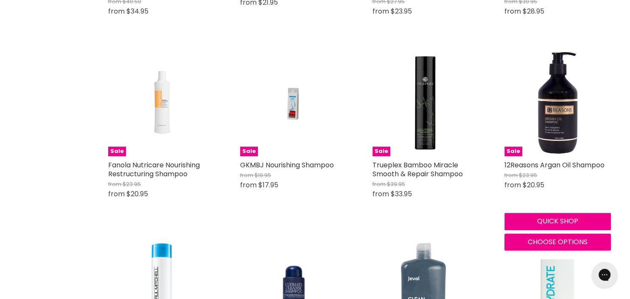
scroll to position [870, 0]
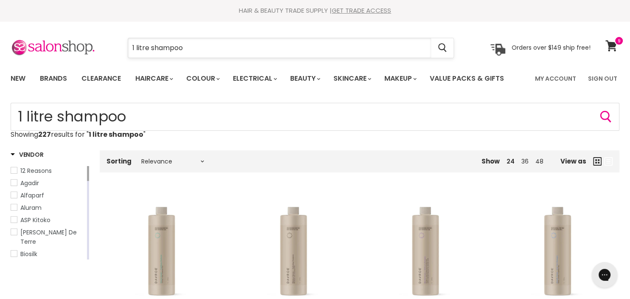
drag, startPoint x: 149, startPoint y: 47, endPoint x: 120, endPoint y: 49, distance: 28.5
click at [128, 49] on input "1 litre shampoo" at bounding box center [279, 48] width 303 height 20
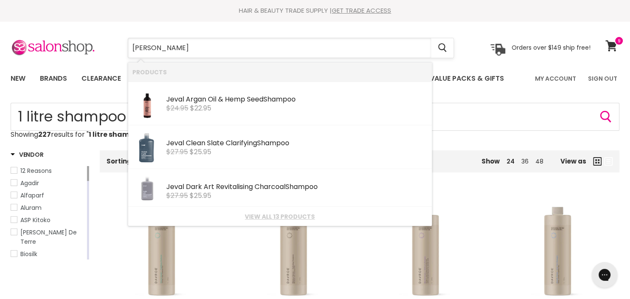
type input "jeval shampoo"
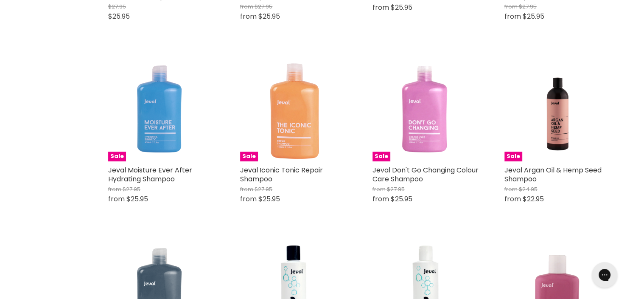
scroll to position [321, 0]
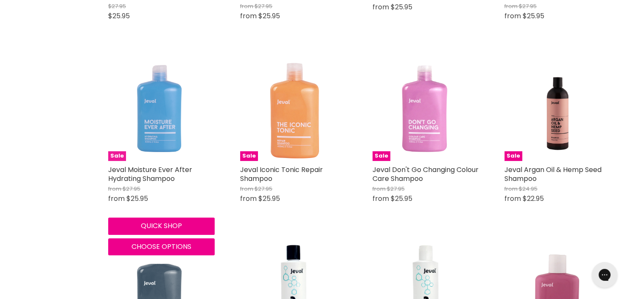
click at [166, 124] on img "Main content" at bounding box center [162, 107] width 72 height 106
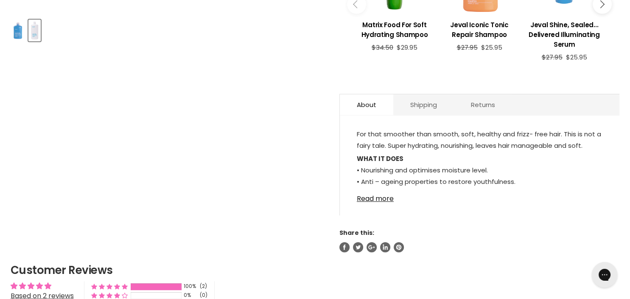
scroll to position [412, 0]
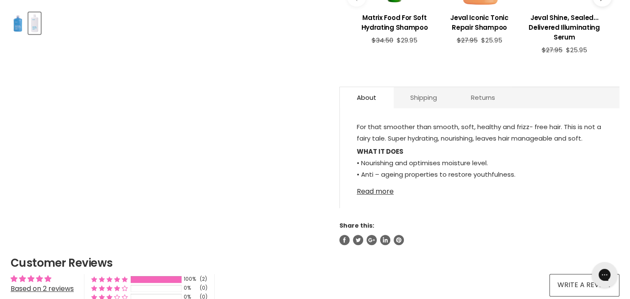
click at [387, 190] on link "Read more" at bounding box center [480, 188] width 246 height 13
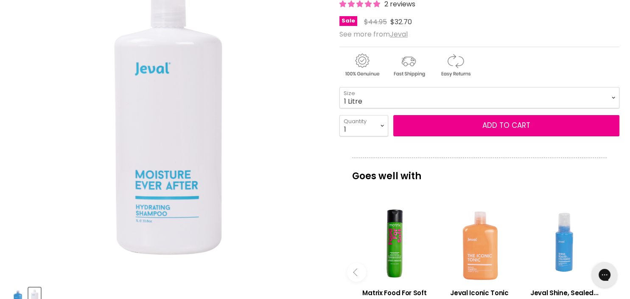
scroll to position [92, 0]
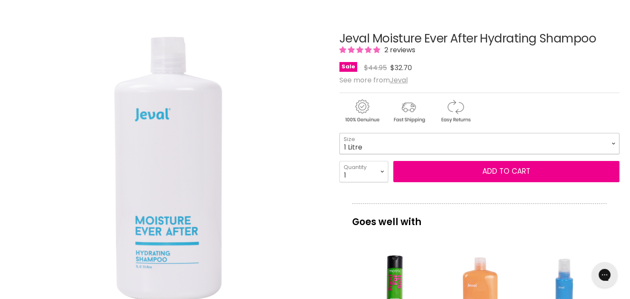
click at [339, 133] on select "400ml 1 Litre" at bounding box center [479, 143] width 280 height 21
select select "400ml"
click option "400ml" at bounding box center [0, 0] width 0 height 0
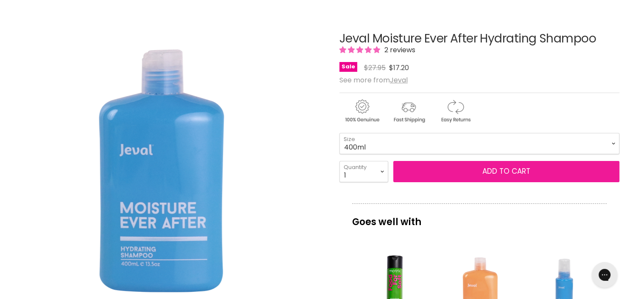
click at [497, 169] on button "Add to cart" at bounding box center [506, 171] width 226 height 21
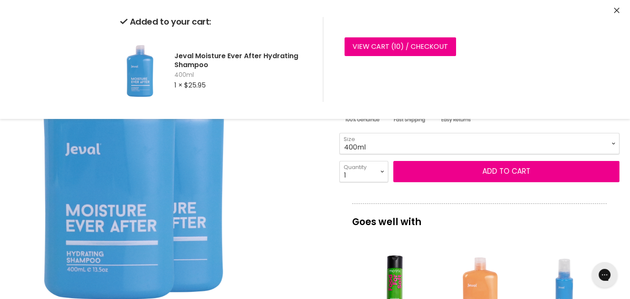
click at [280, 153] on div "Click or scroll to zoom Tap or pinch to zoom" at bounding box center [167, 167] width 313 height 313
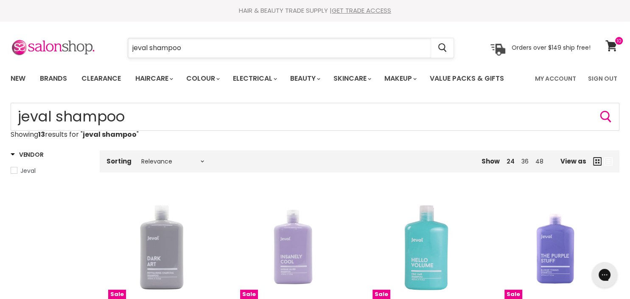
click at [181, 47] on input "jeval shampoo" at bounding box center [279, 48] width 303 height 20
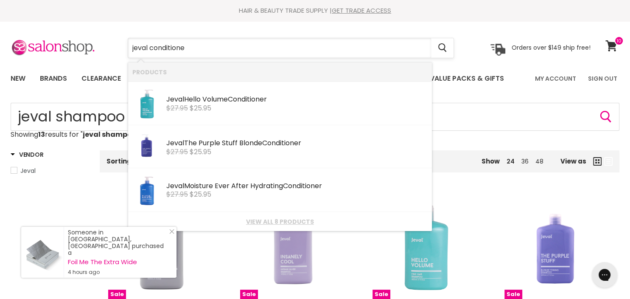
type input "jeval conditioner"
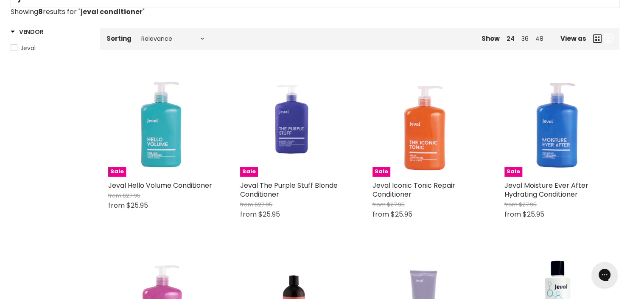
scroll to position [137, 0]
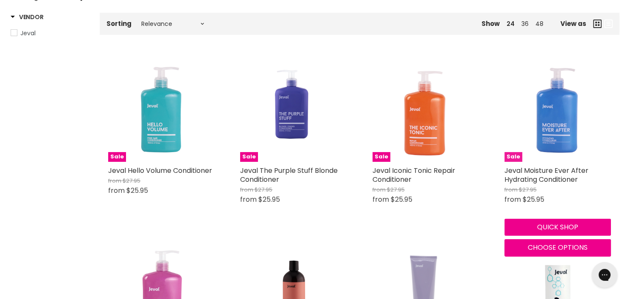
click at [564, 127] on img "Main content" at bounding box center [558, 108] width 66 height 106
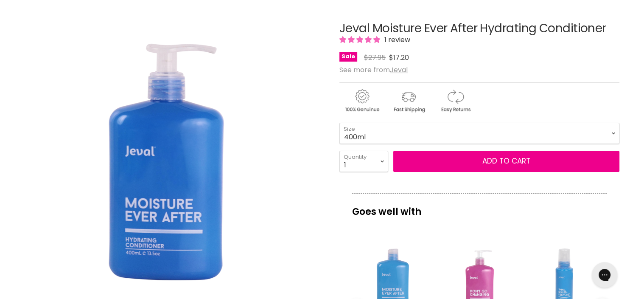
scroll to position [92, 0]
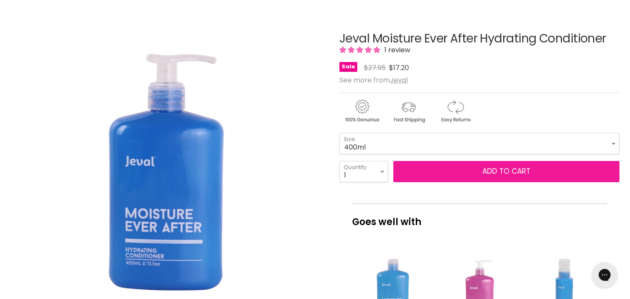
click at [501, 171] on span "Add to cart" at bounding box center [506, 171] width 48 height 10
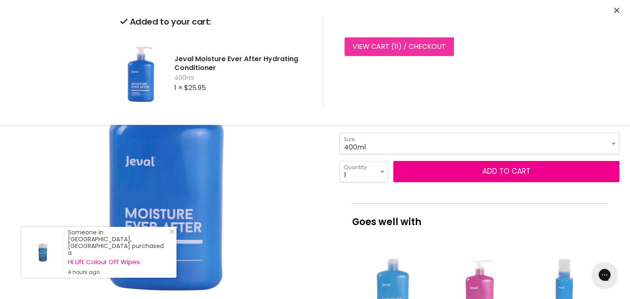
click at [390, 51] on link "View cart ( 11 ) / Checkout" at bounding box center [398, 46] width 109 height 19
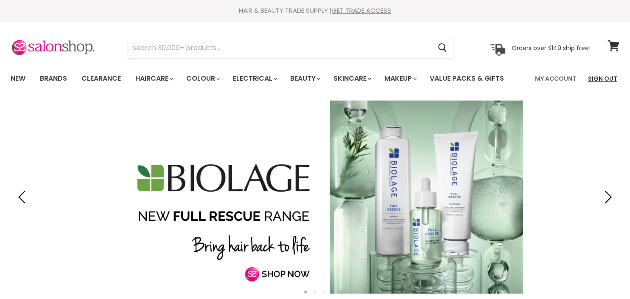
click at [610, 77] on link "Sign Out" at bounding box center [602, 79] width 39 height 18
